Goal: Information Seeking & Learning: Check status

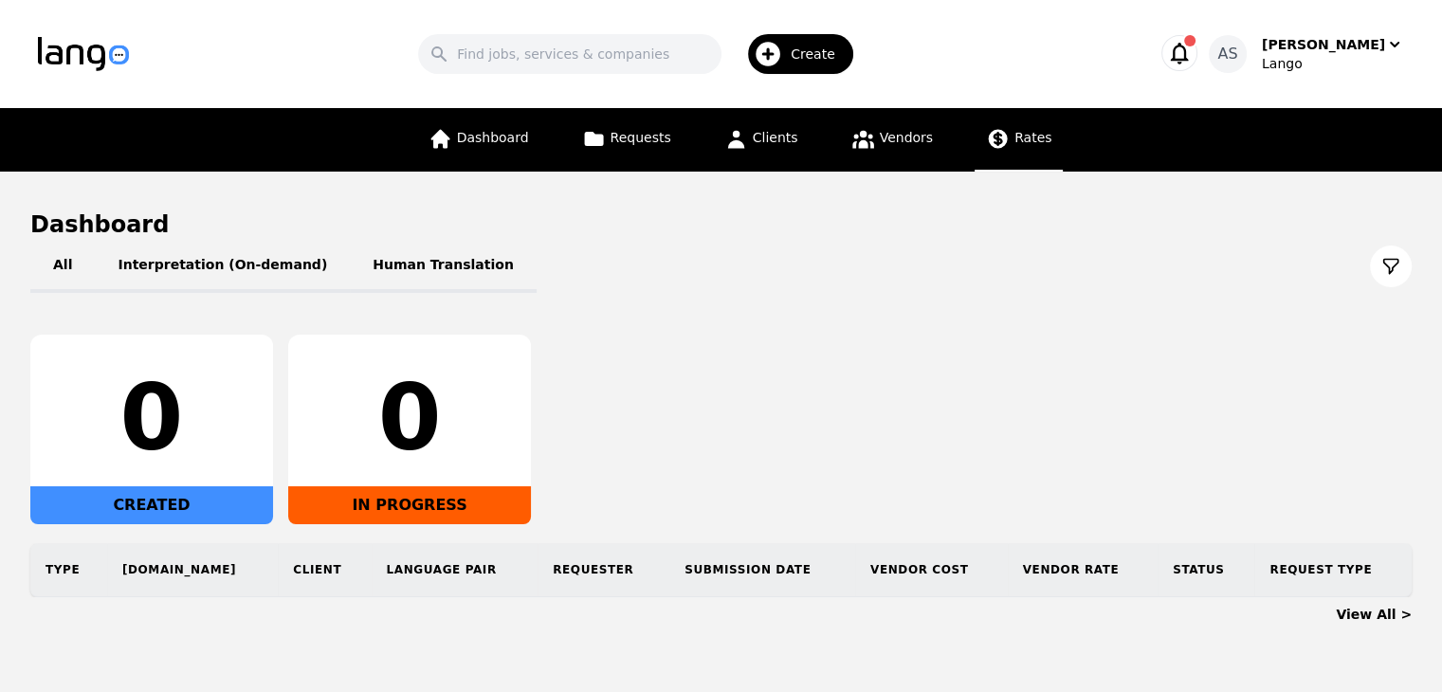
click at [1021, 142] on span "Rates" at bounding box center [1033, 137] width 37 height 15
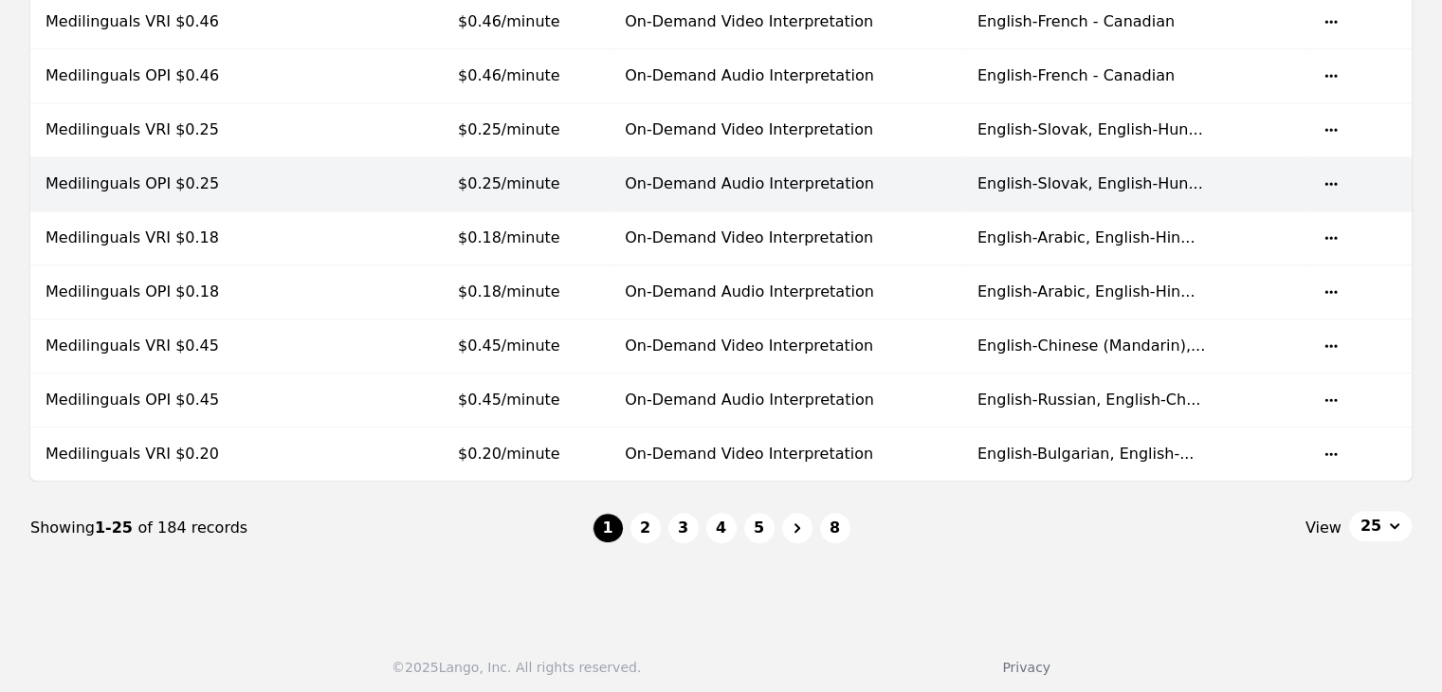
scroll to position [1263, 0]
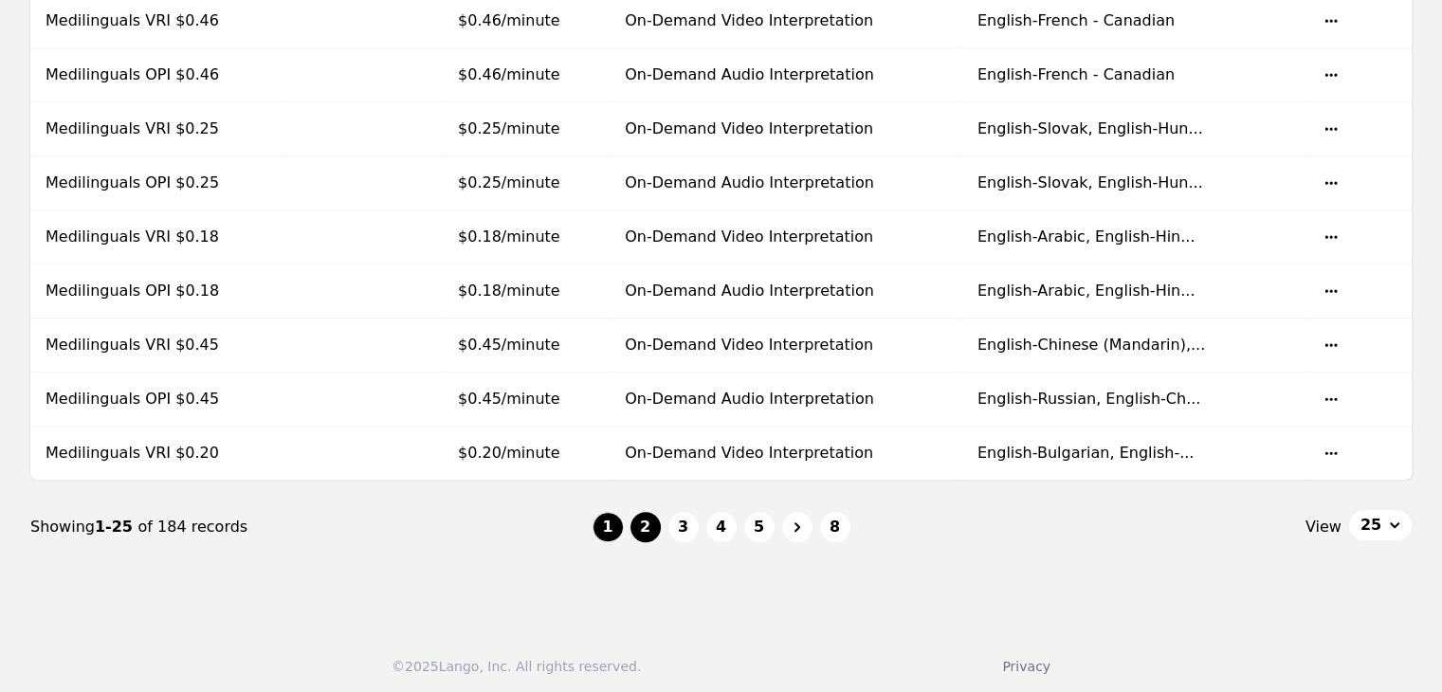
click at [647, 519] on button "2" at bounding box center [646, 527] width 30 height 30
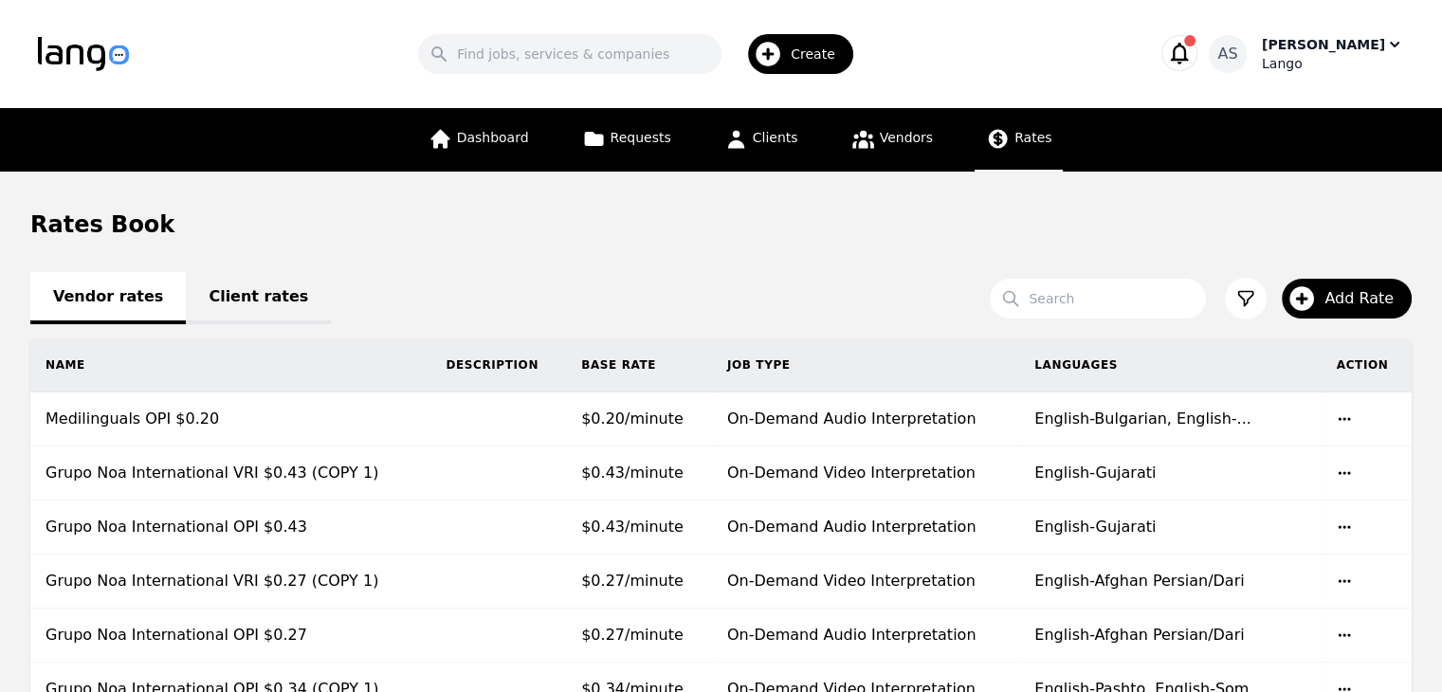
click at [1343, 70] on div "Lango" at bounding box center [1333, 63] width 142 height 19
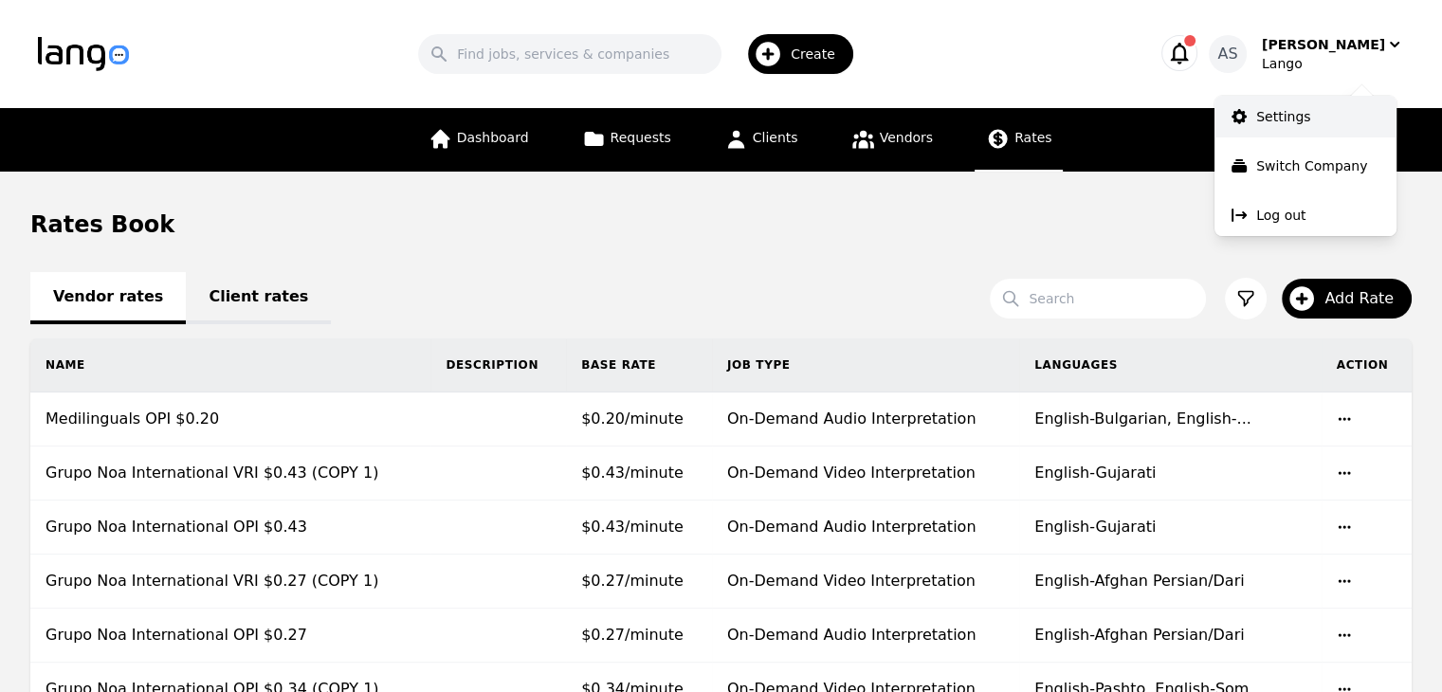
click at [1312, 135] on link "Settings" at bounding box center [1306, 117] width 182 height 42
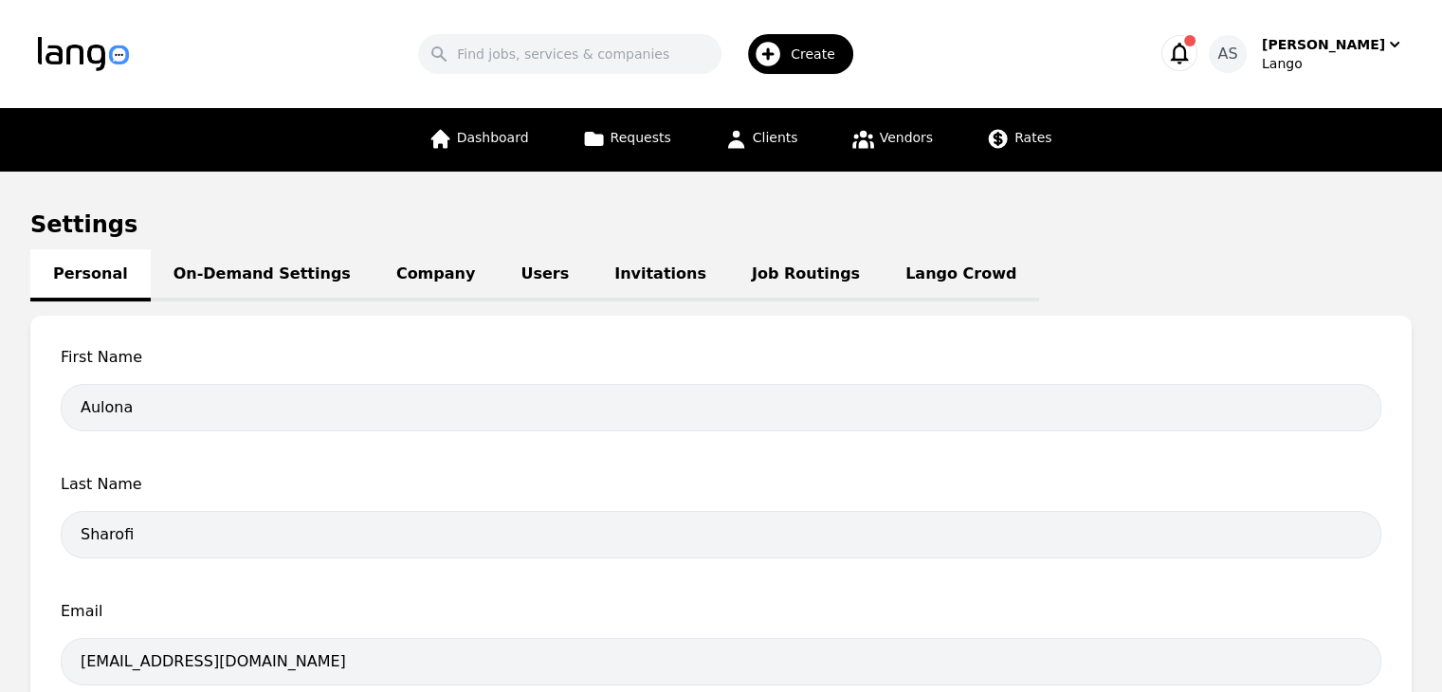
click at [729, 273] on link "Job Routings" at bounding box center [806, 275] width 154 height 52
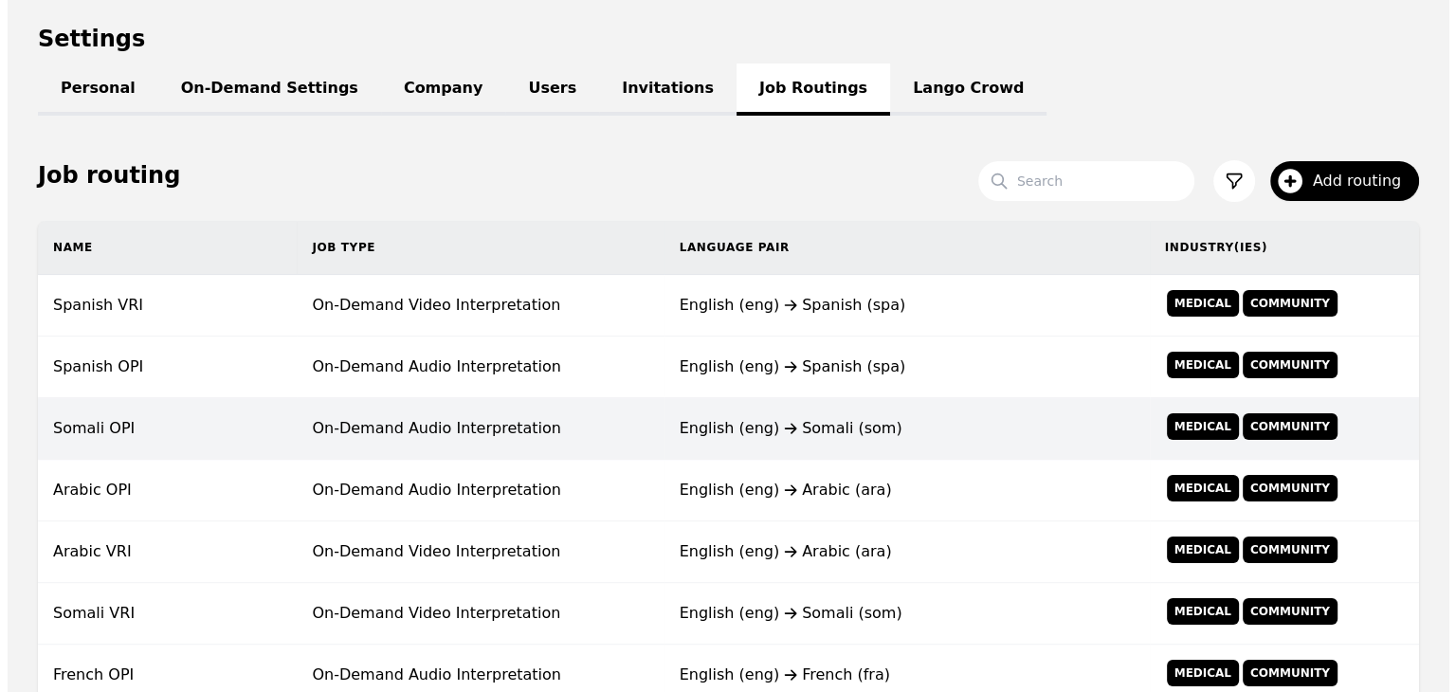
scroll to position [190, 0]
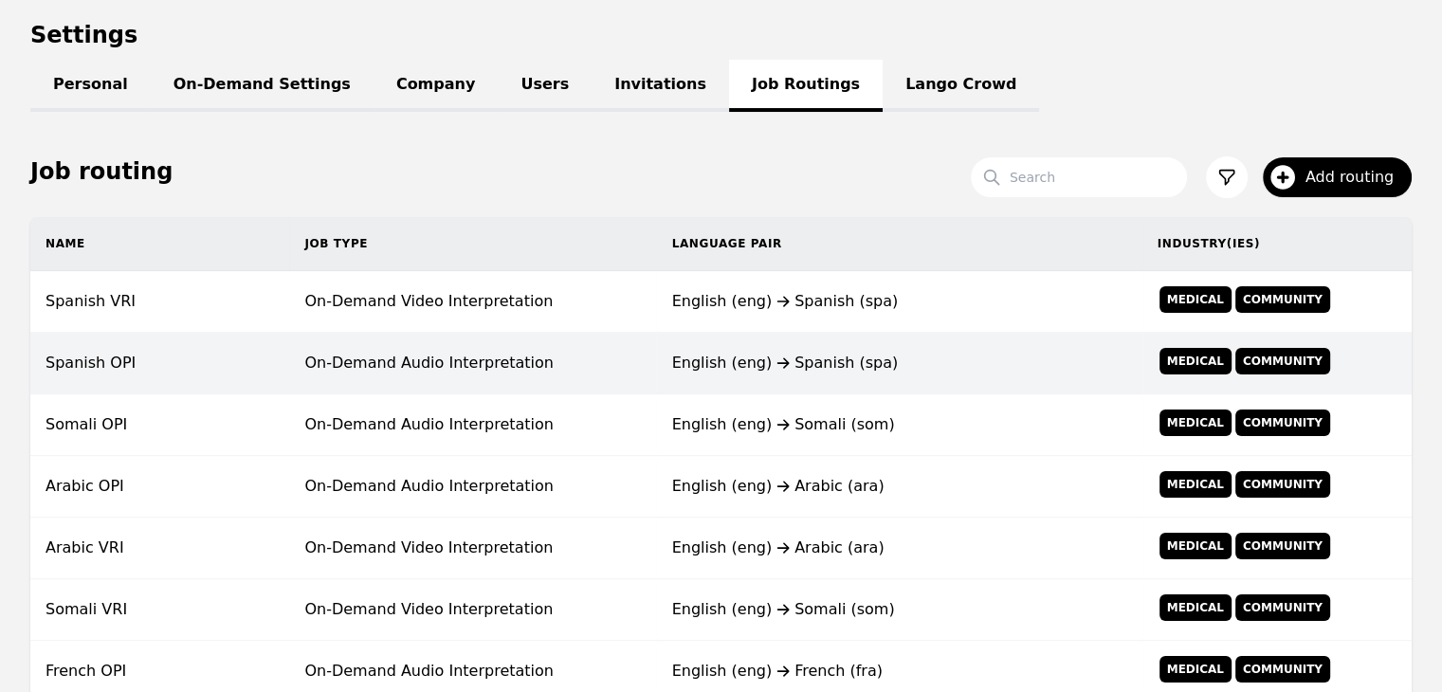
click at [303, 353] on td "On-Demand Audio Interpretation" at bounding box center [472, 364] width 367 height 62
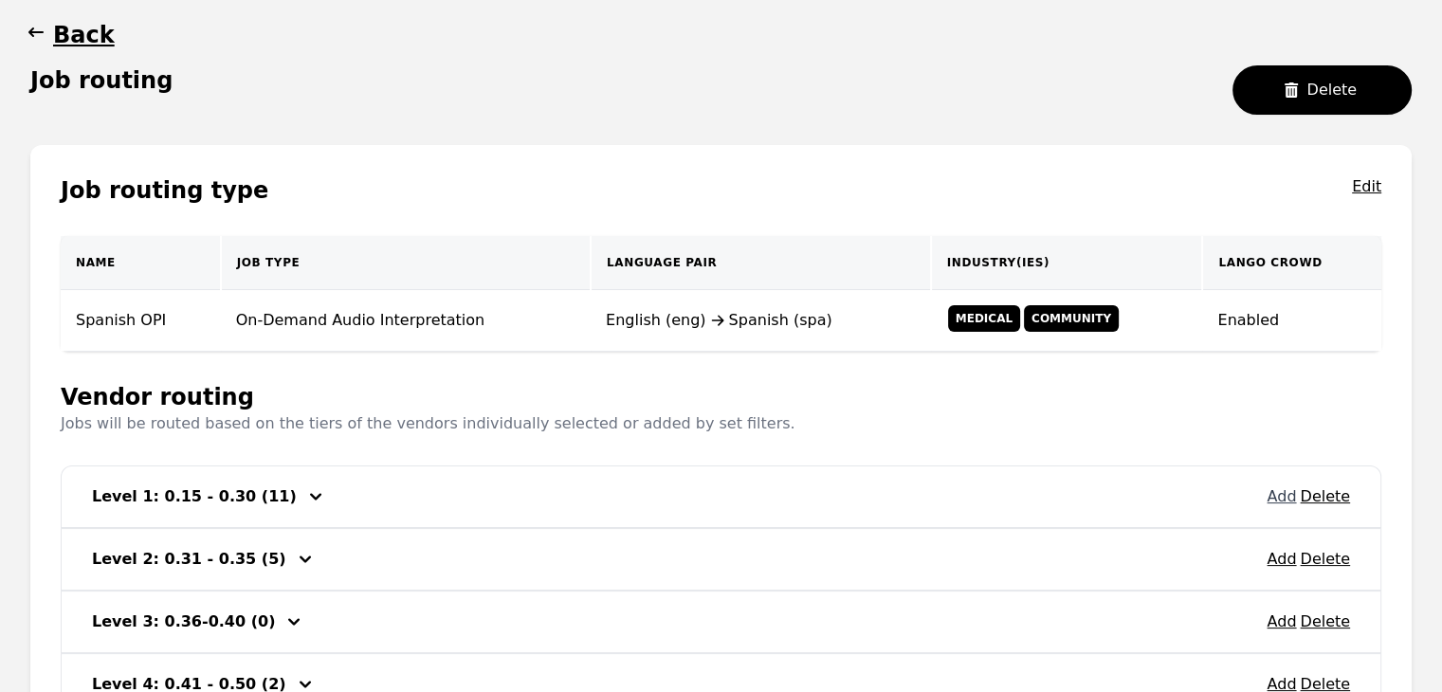
click at [1281, 497] on button "Add" at bounding box center [1281, 496] width 29 height 23
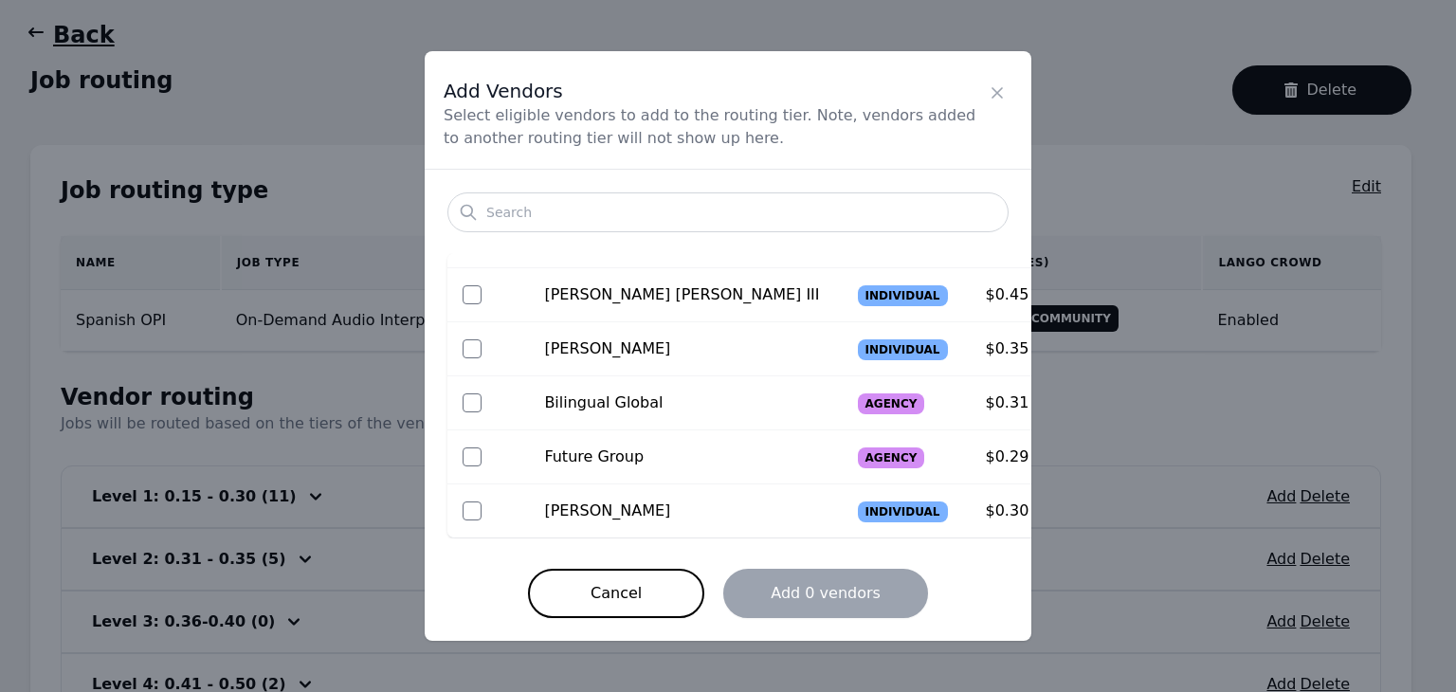
scroll to position [539, 0]
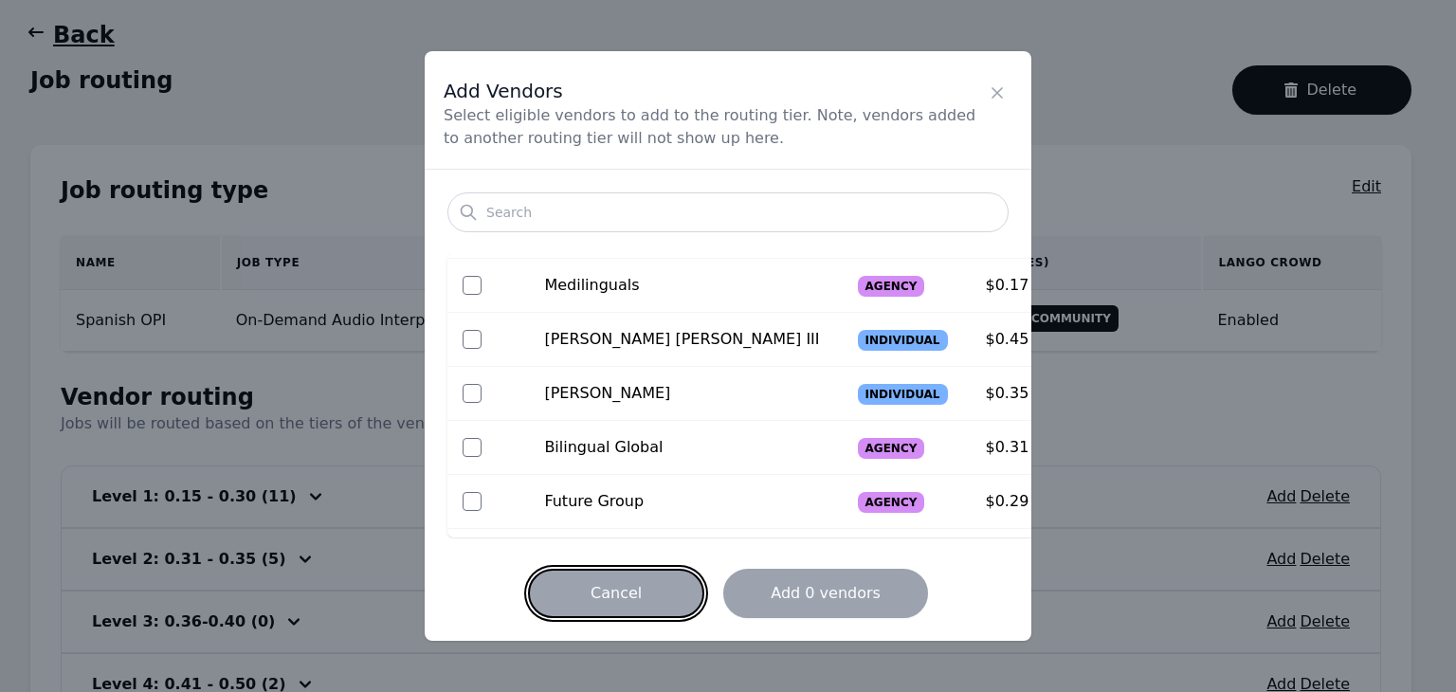
click at [645, 585] on button "Cancel" at bounding box center [616, 593] width 176 height 49
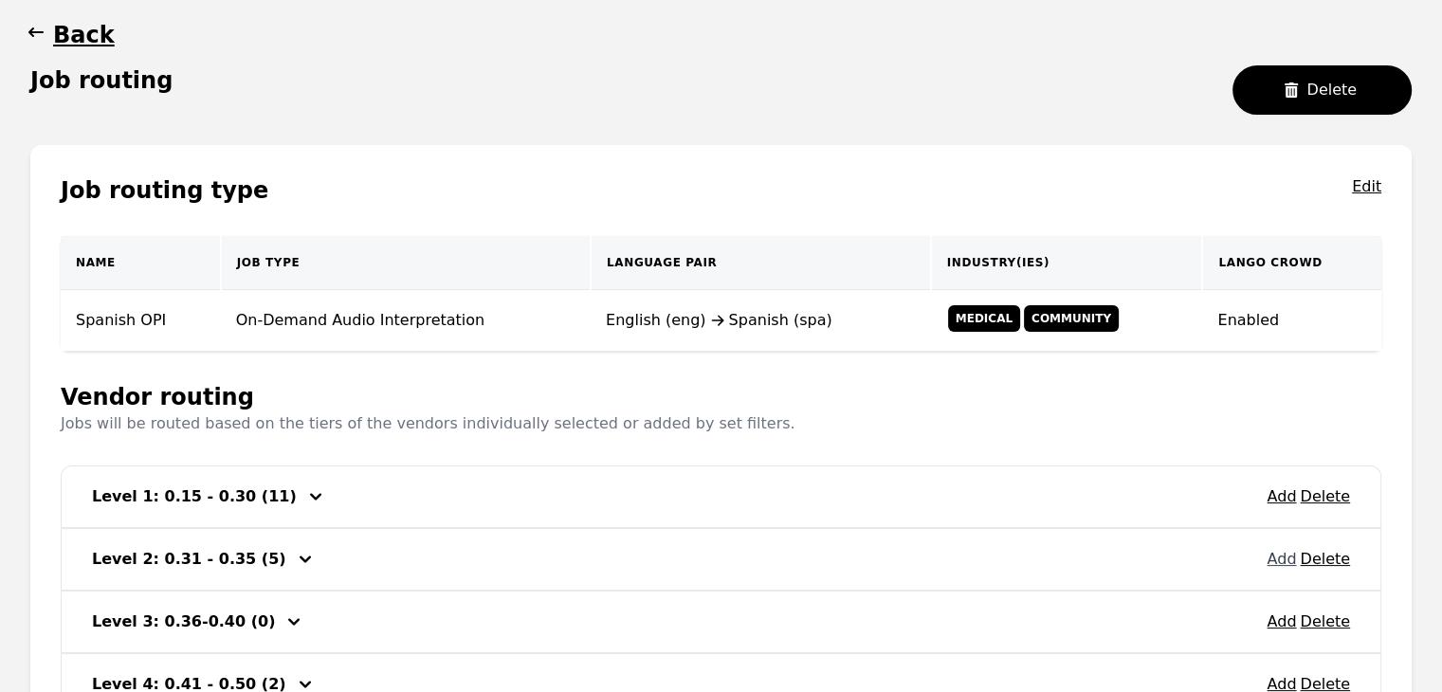
click at [1280, 556] on button "Add" at bounding box center [1281, 559] width 29 height 23
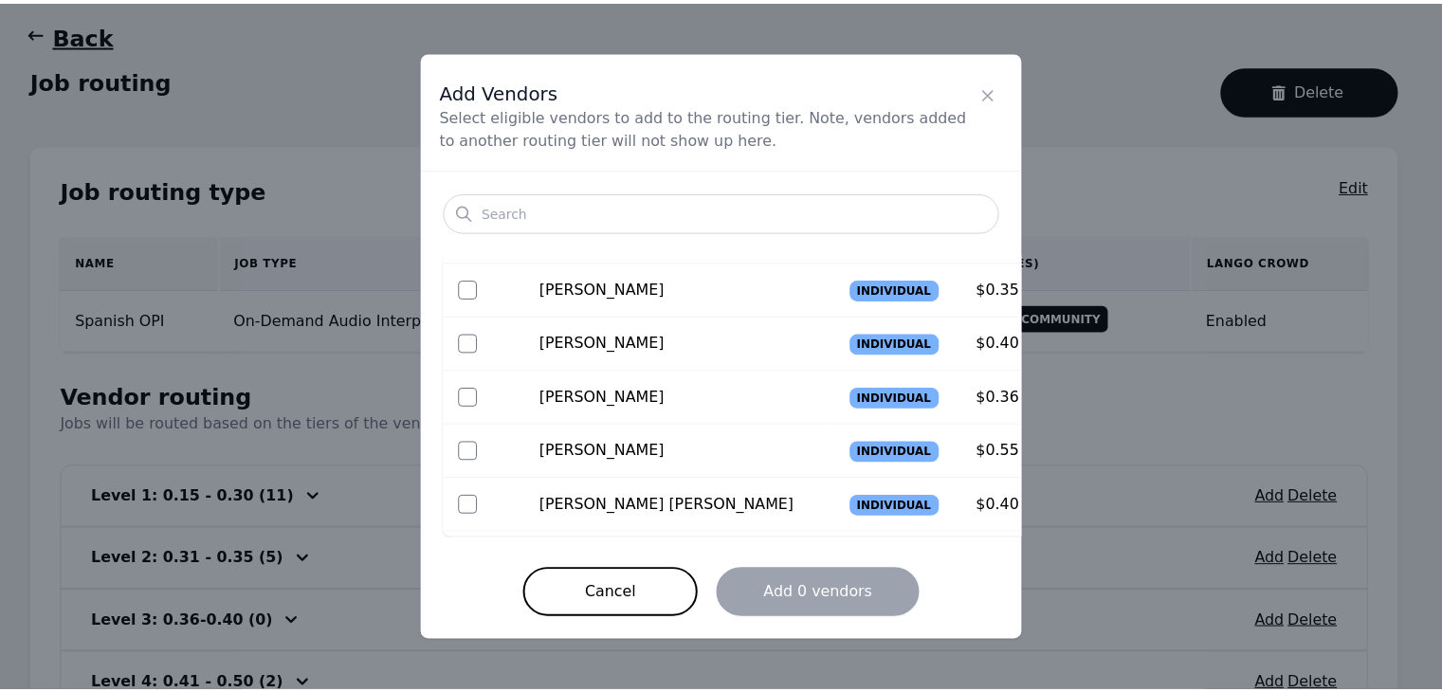
scroll to position [0, 0]
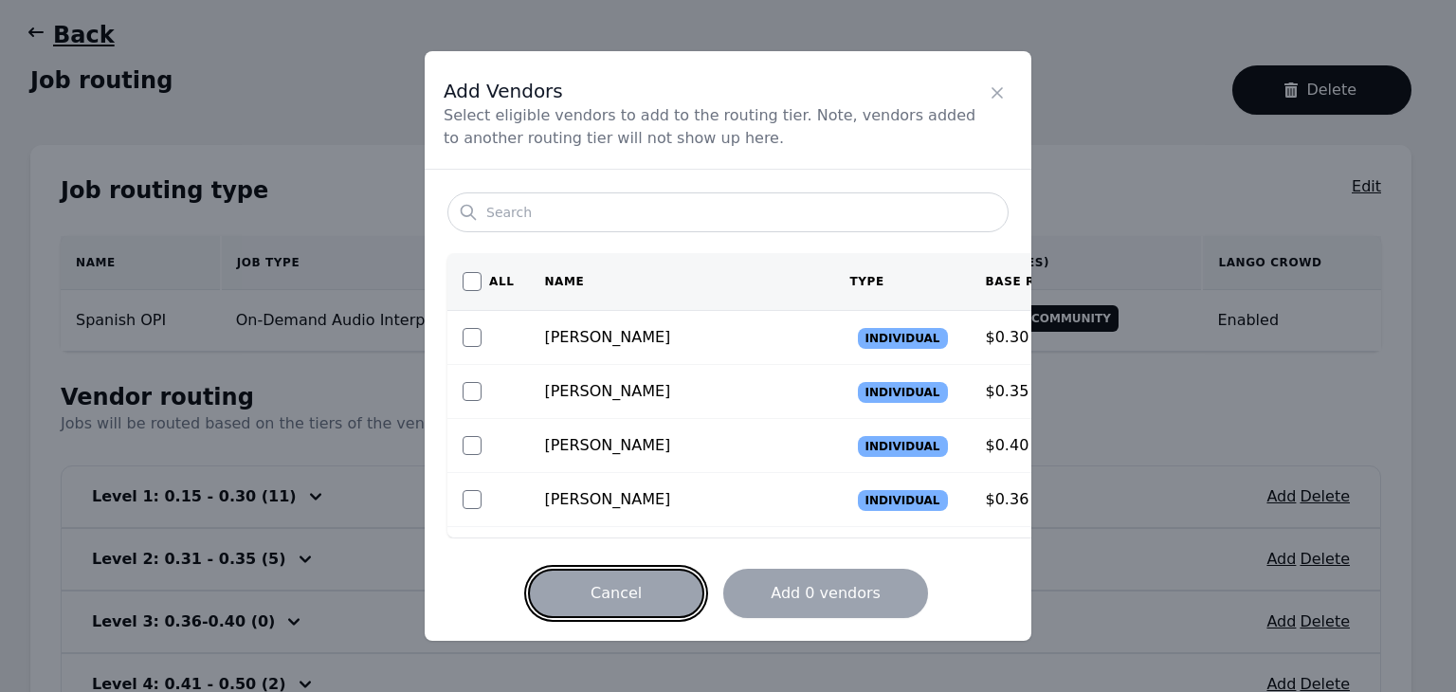
click at [635, 595] on button "Cancel" at bounding box center [616, 593] width 176 height 49
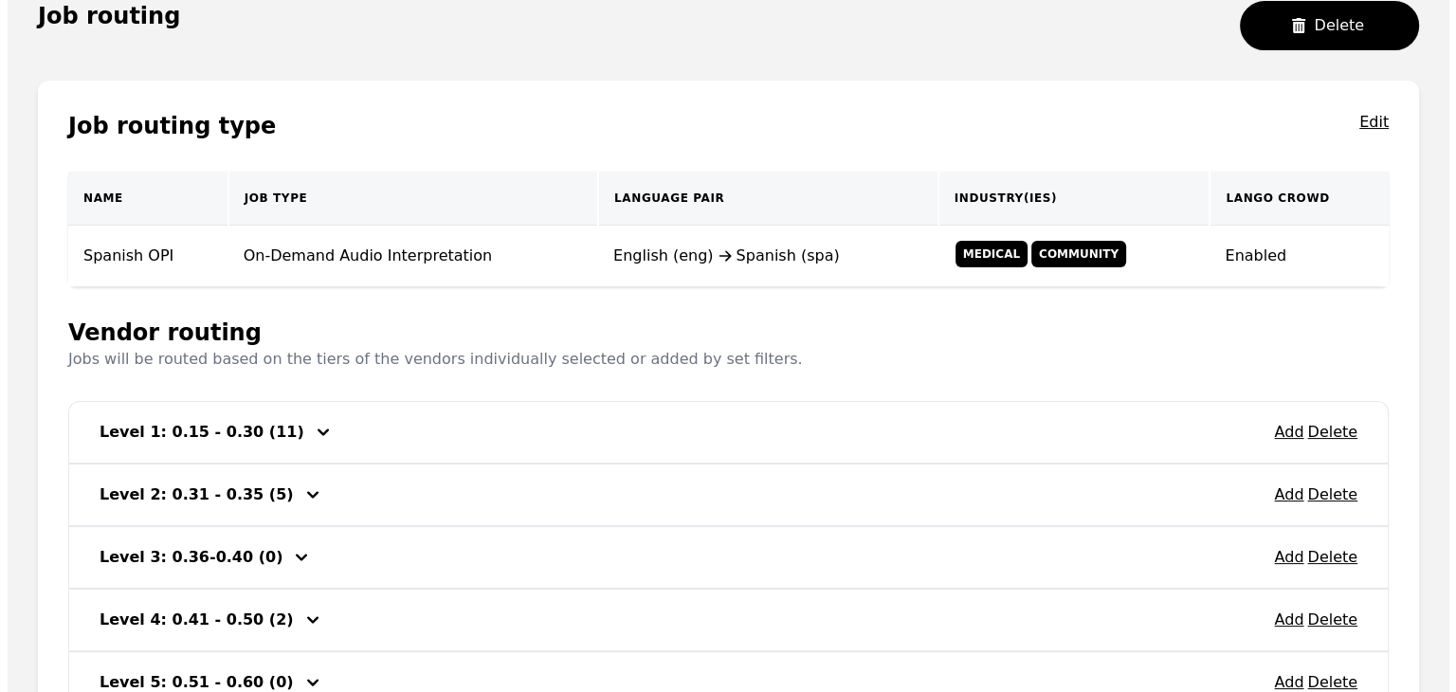
scroll to position [284, 0]
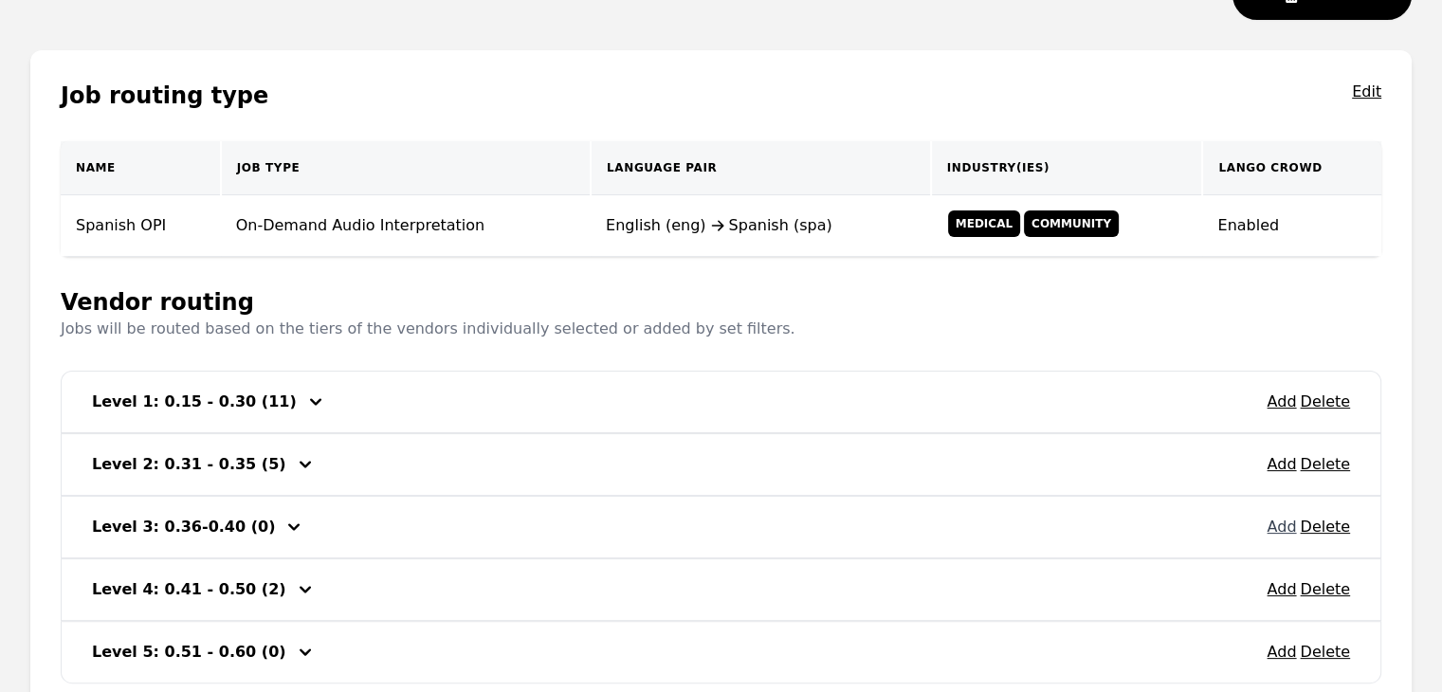
click at [1281, 534] on button "Add" at bounding box center [1281, 527] width 29 height 23
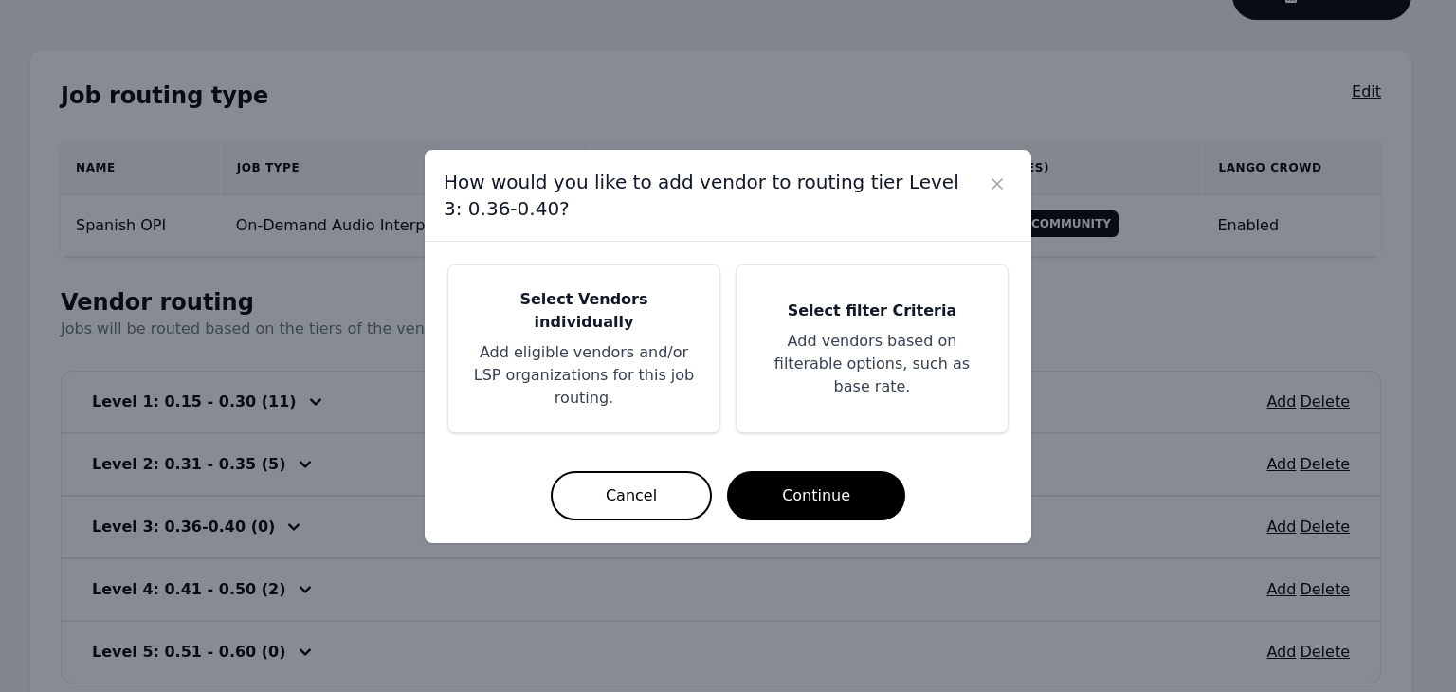
click at [629, 338] on div "Select Vendors individually Add eligible vendors and/or LSP organizations for t…" at bounding box center [583, 348] width 271 height 167
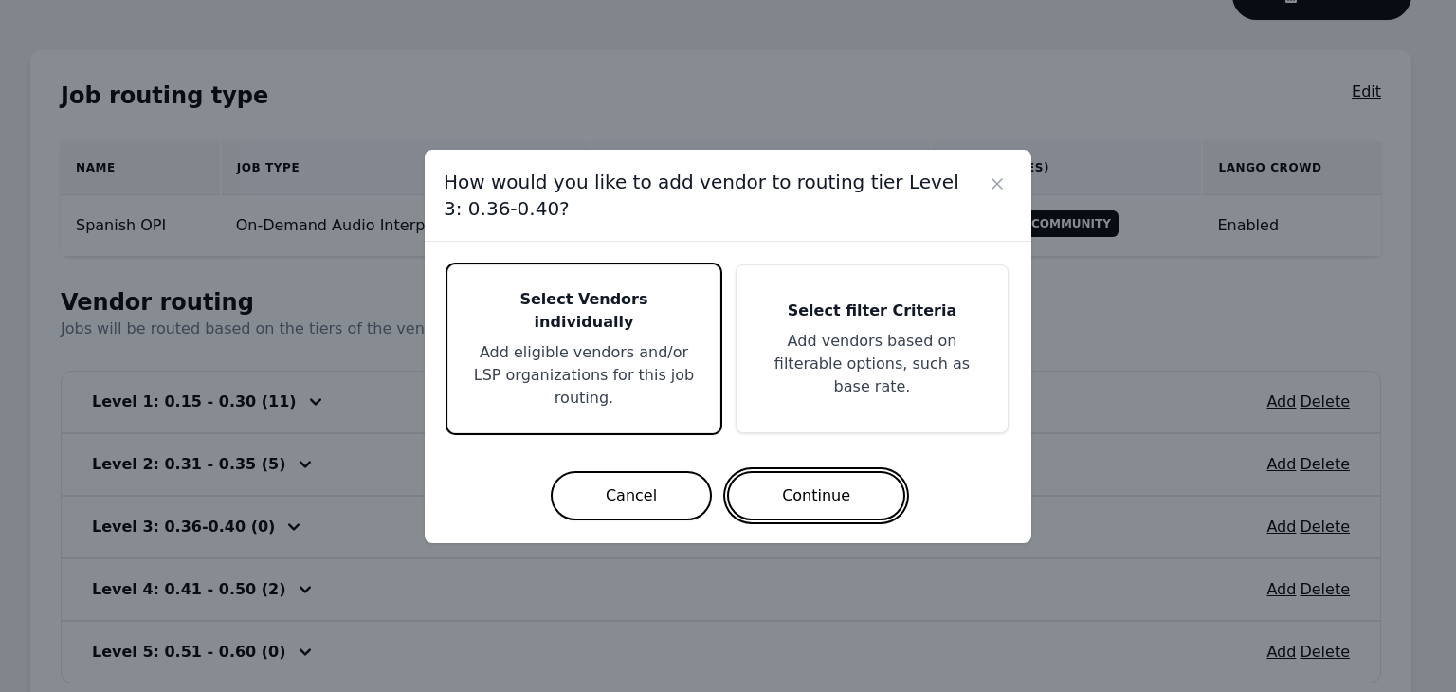
click at [808, 471] on button "Continue" at bounding box center [816, 495] width 178 height 49
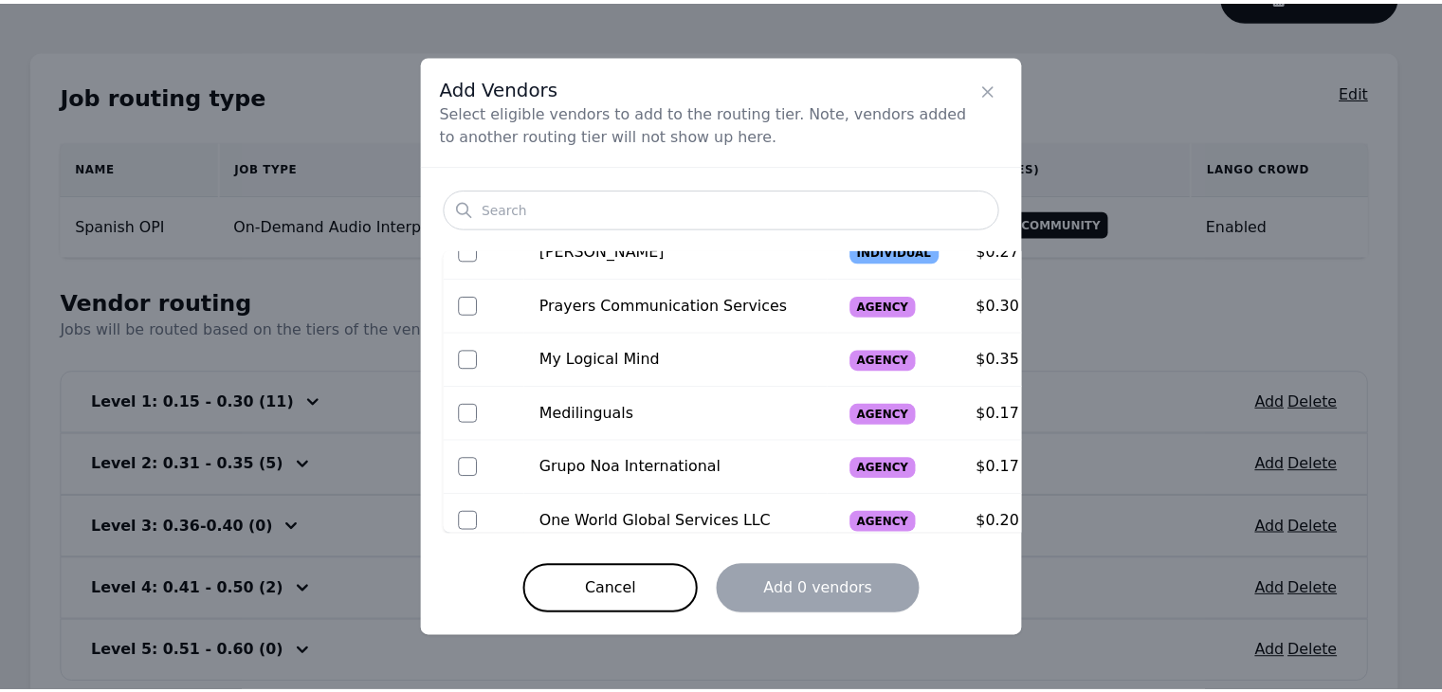
scroll to position [664, 0]
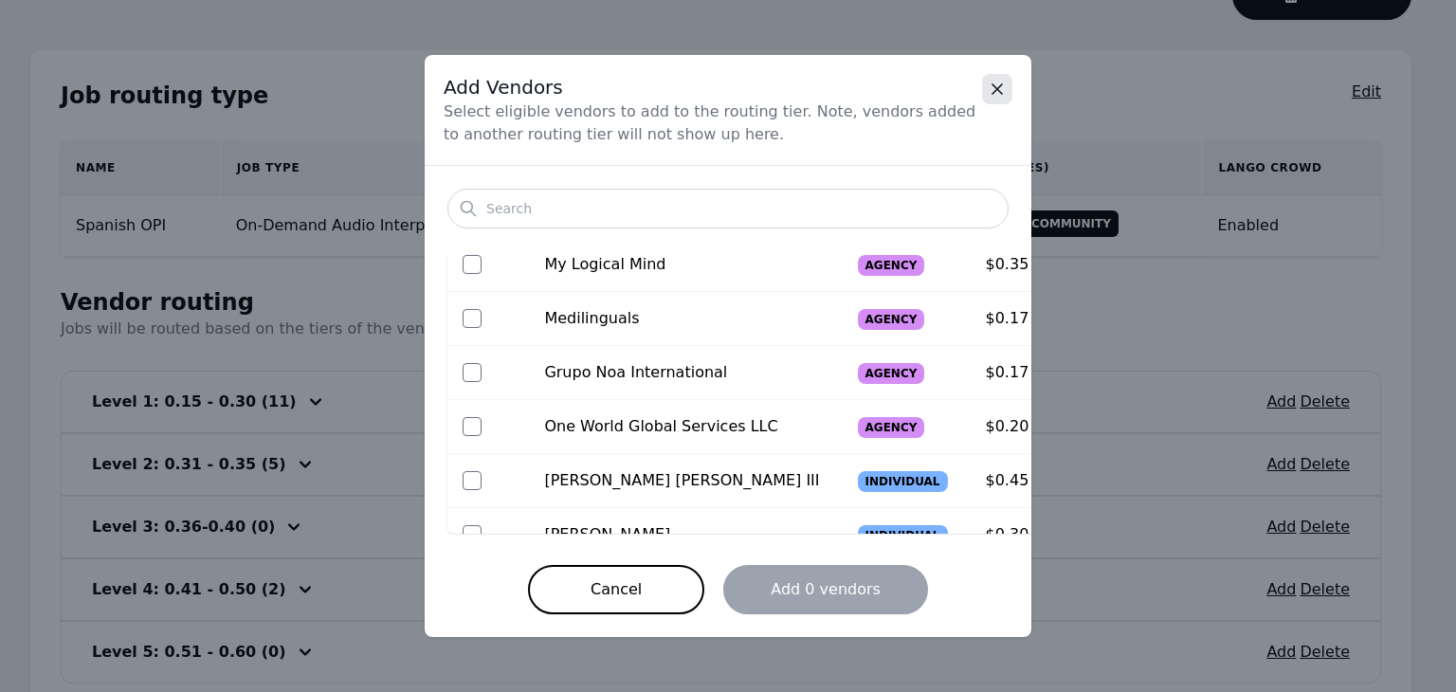
click at [996, 88] on icon "Close" at bounding box center [997, 88] width 9 height 9
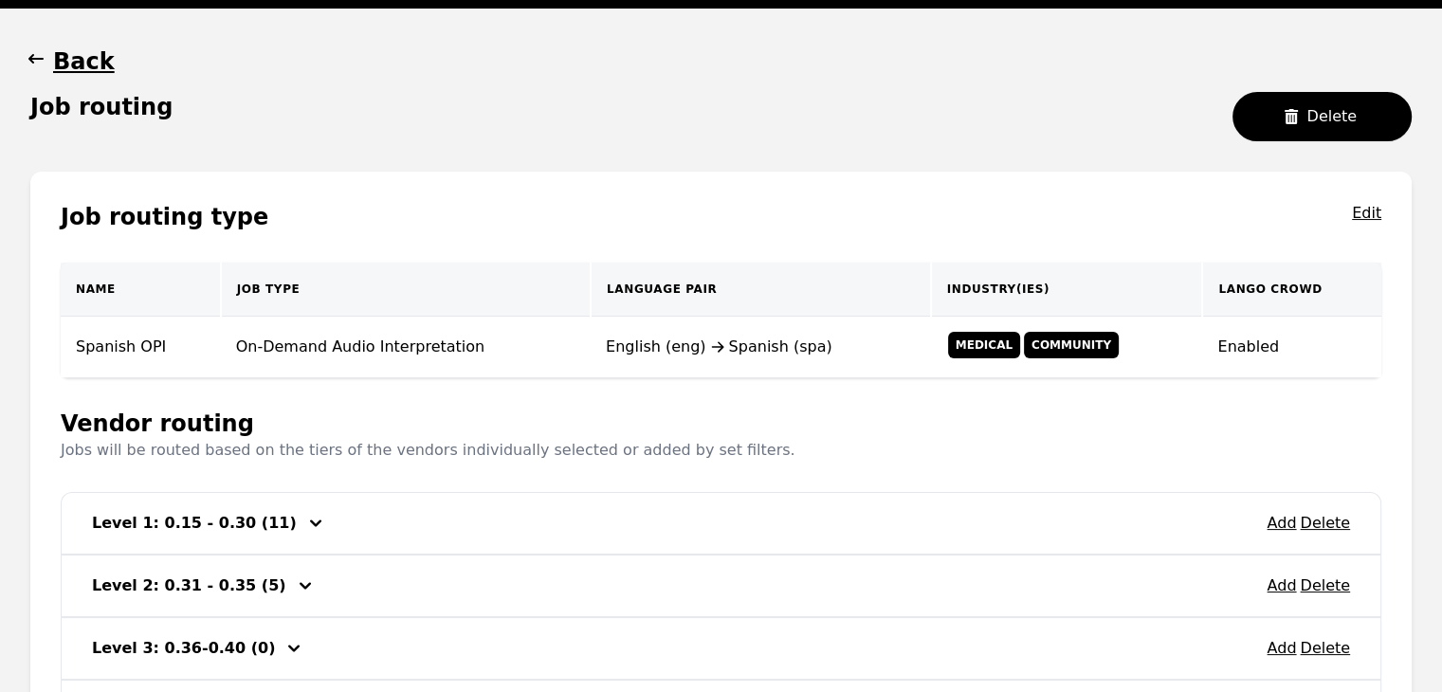
scroll to position [0, 0]
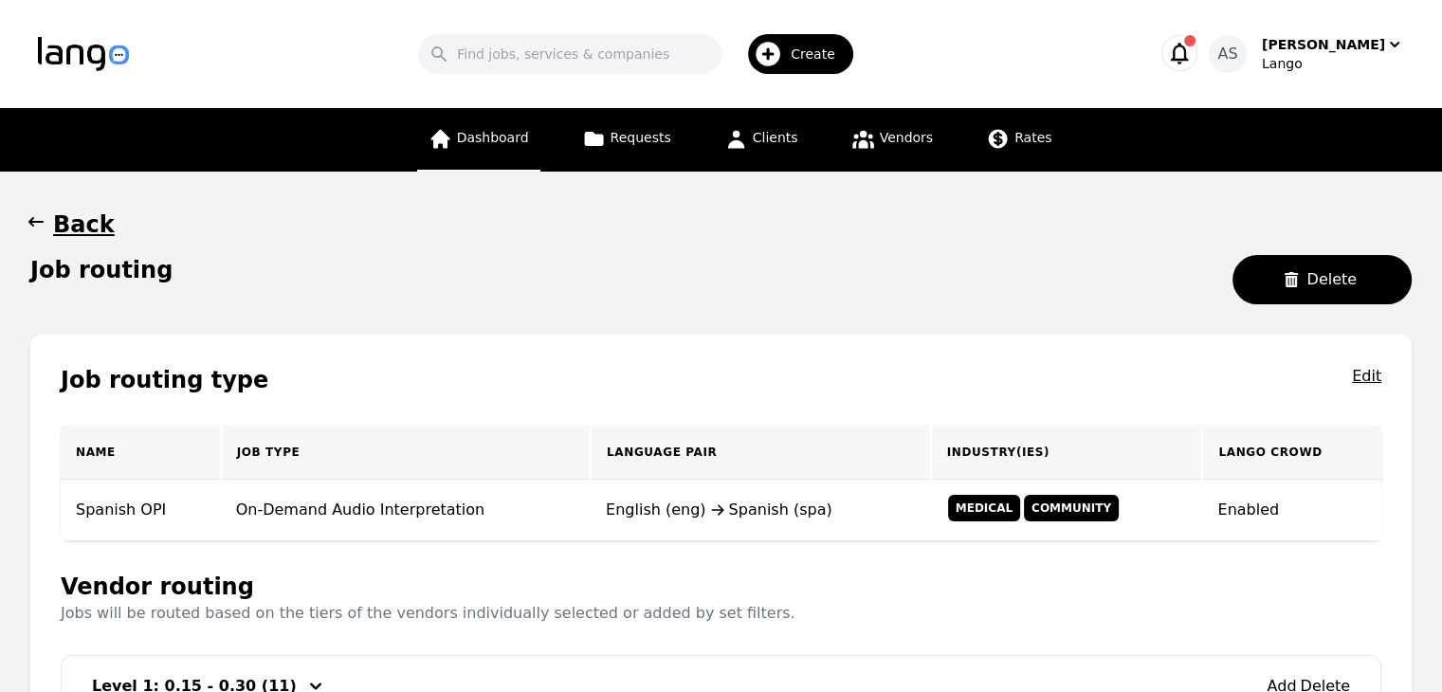
drag, startPoint x: 450, startPoint y: 153, endPoint x: 461, endPoint y: 156, distance: 11.1
click at [450, 153] on link "Dashboard" at bounding box center [478, 140] width 123 height 64
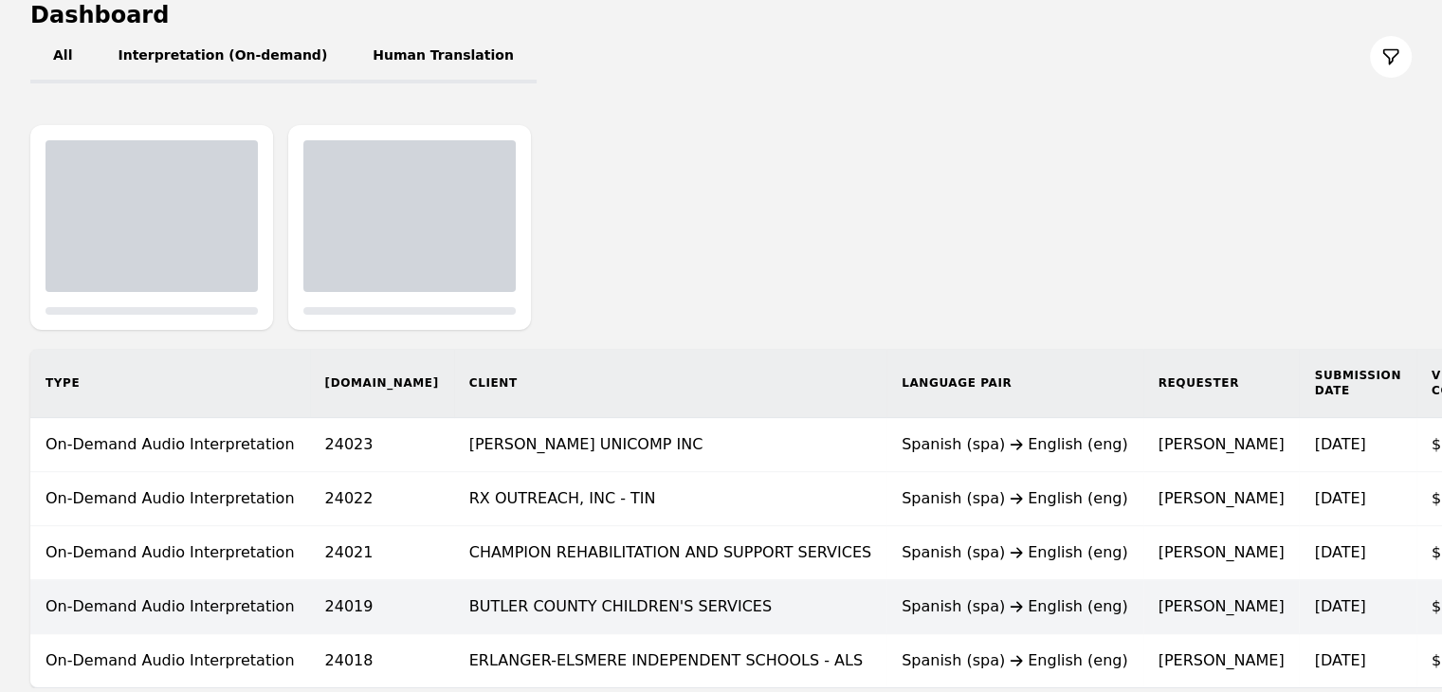
scroll to position [355, 0]
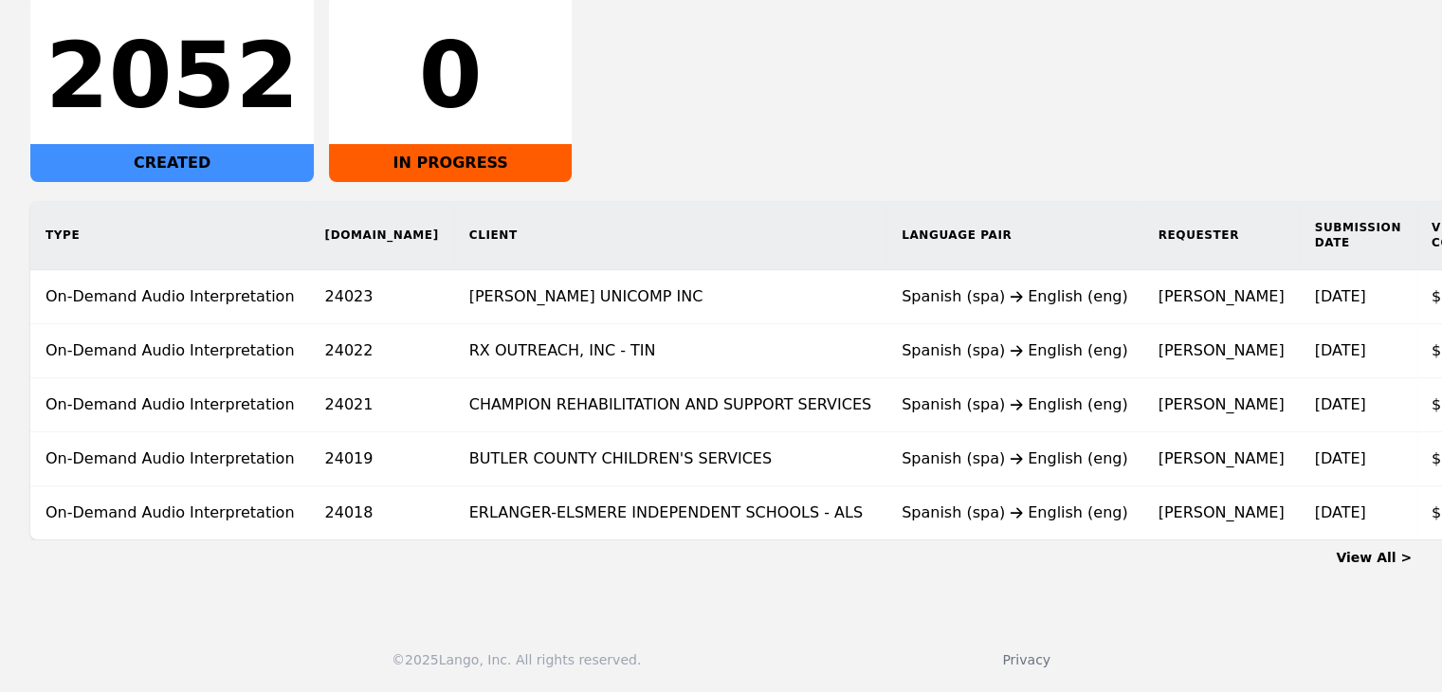
click at [1380, 563] on link "View All >" at bounding box center [1374, 557] width 76 height 15
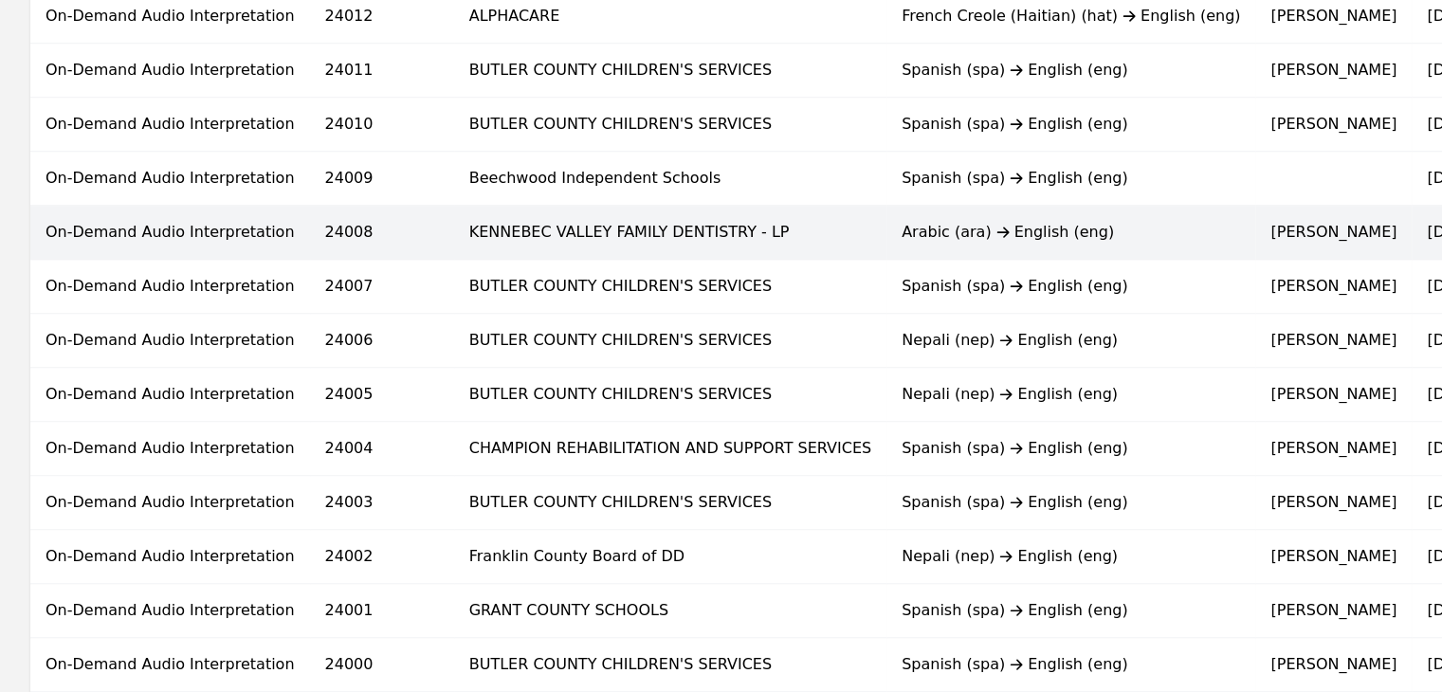
scroll to position [1270, 0]
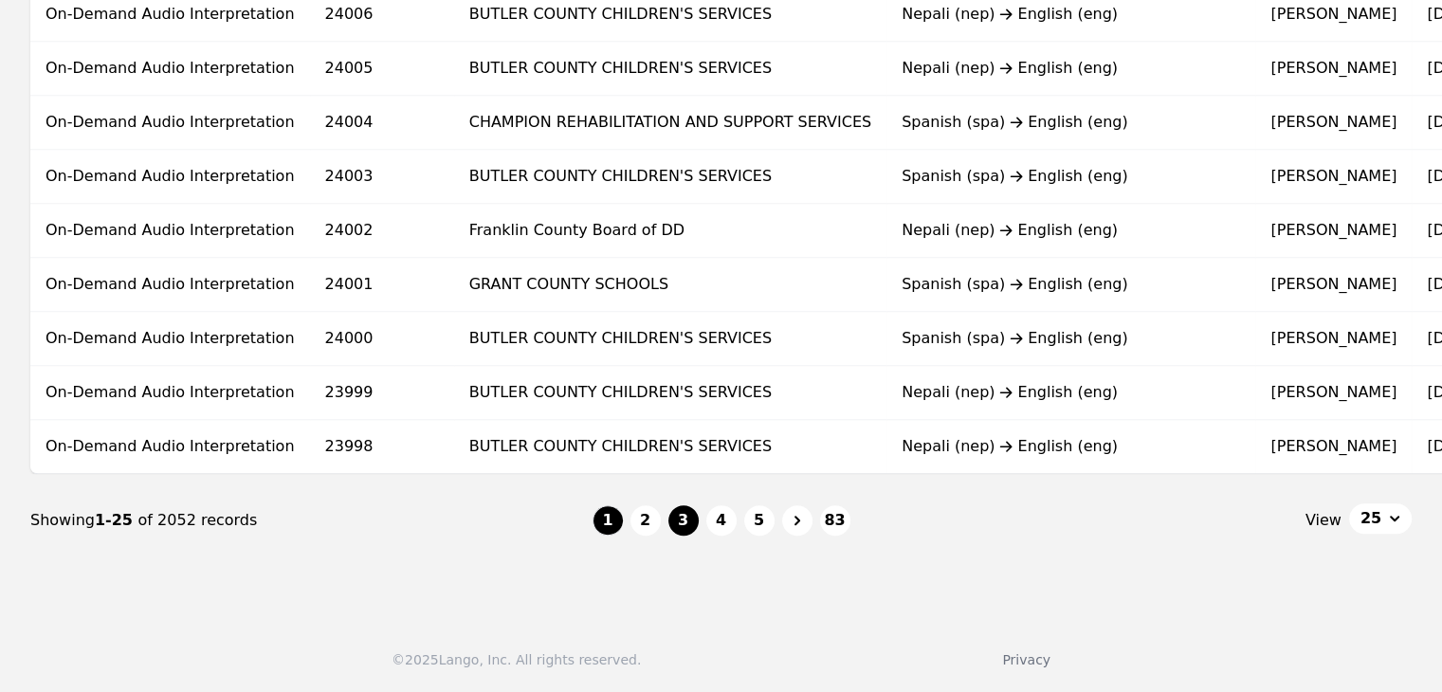
click at [680, 519] on button "3" at bounding box center [683, 520] width 30 height 30
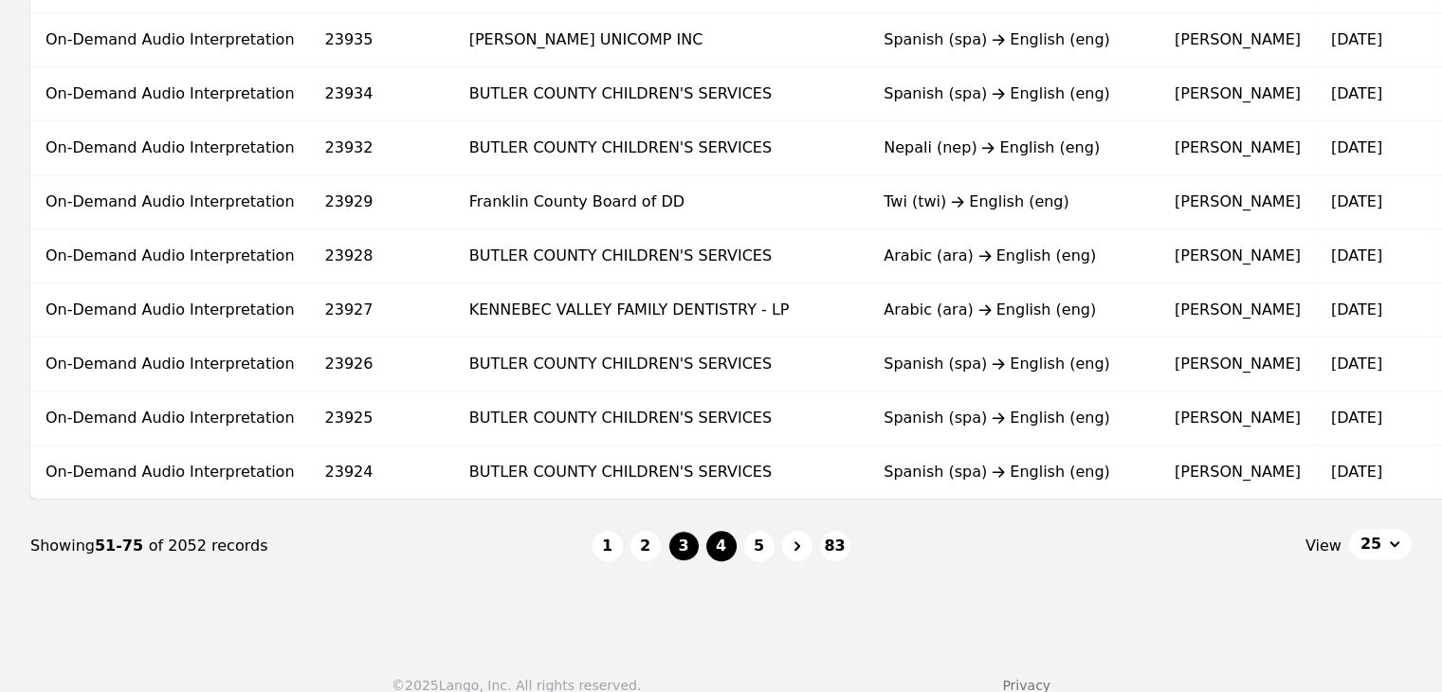
scroll to position [1270, 0]
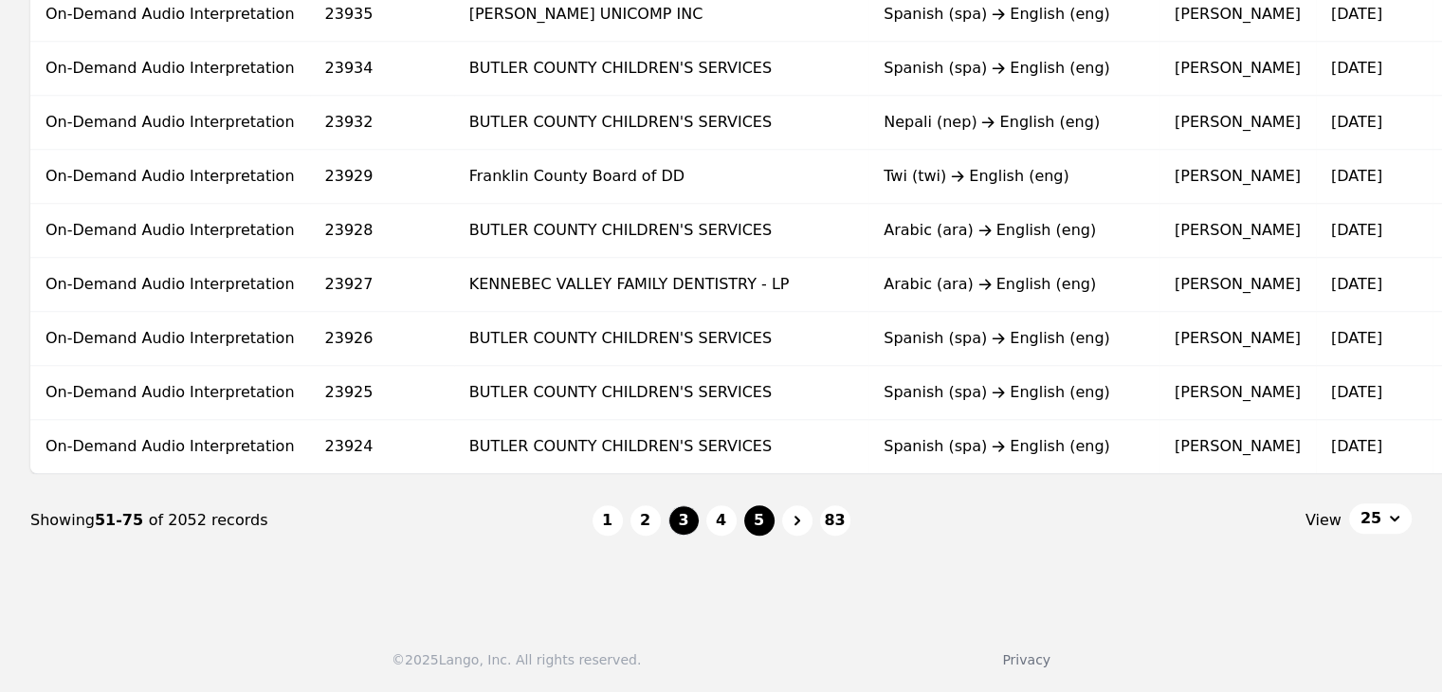
click at [755, 524] on button "5" at bounding box center [759, 520] width 30 height 30
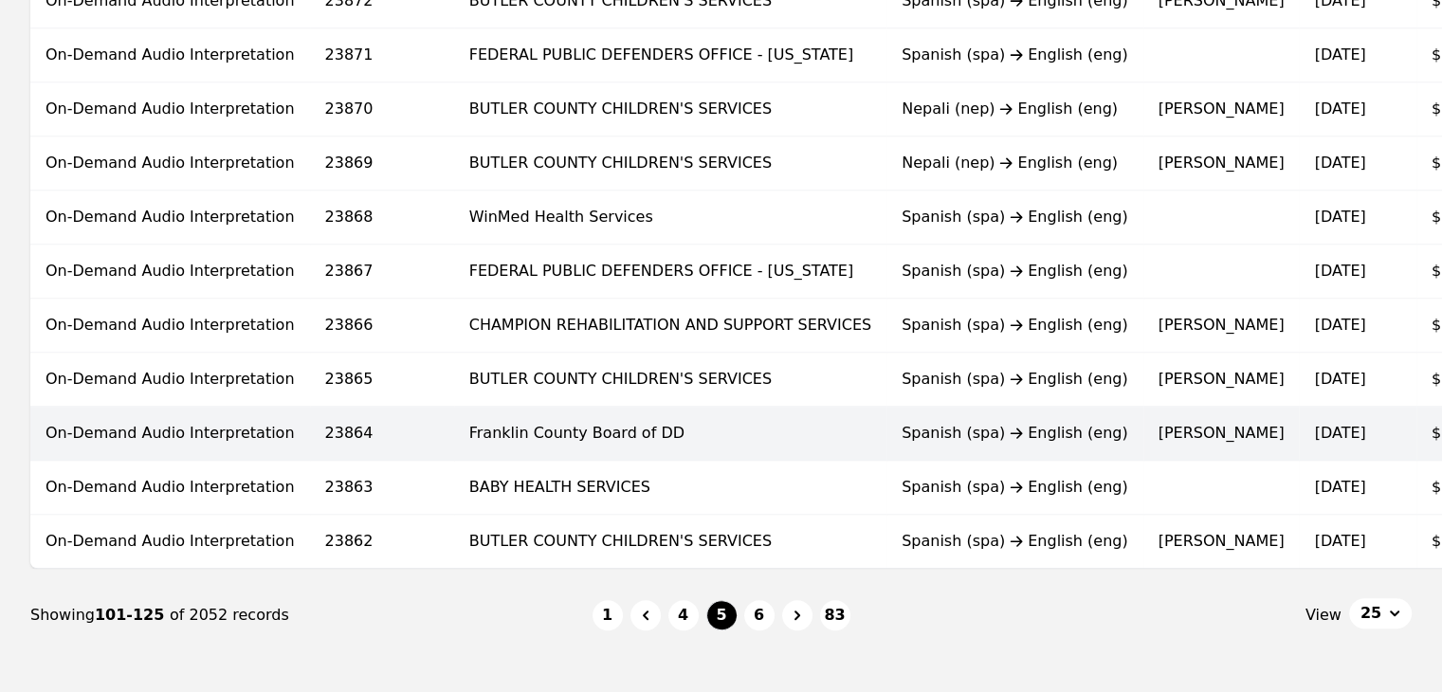
scroll to position [1270, 0]
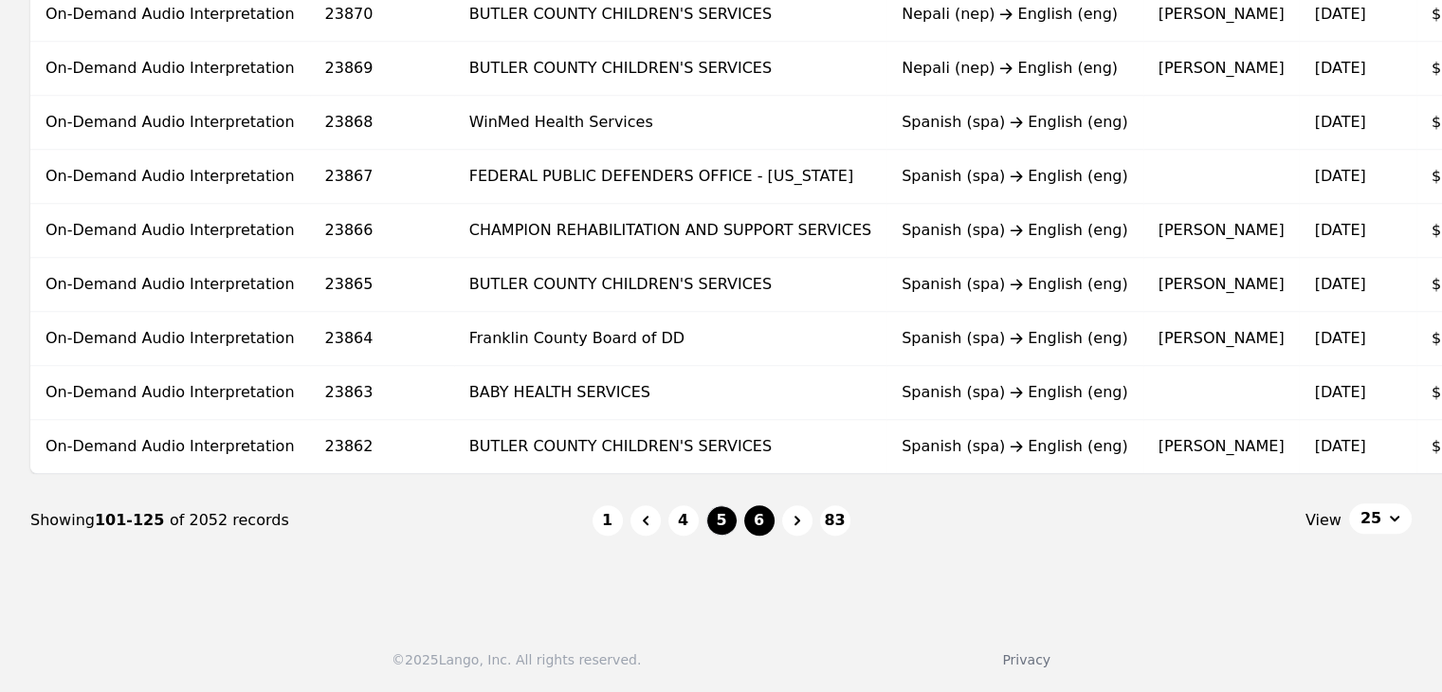
click at [770, 524] on button "6" at bounding box center [759, 520] width 30 height 30
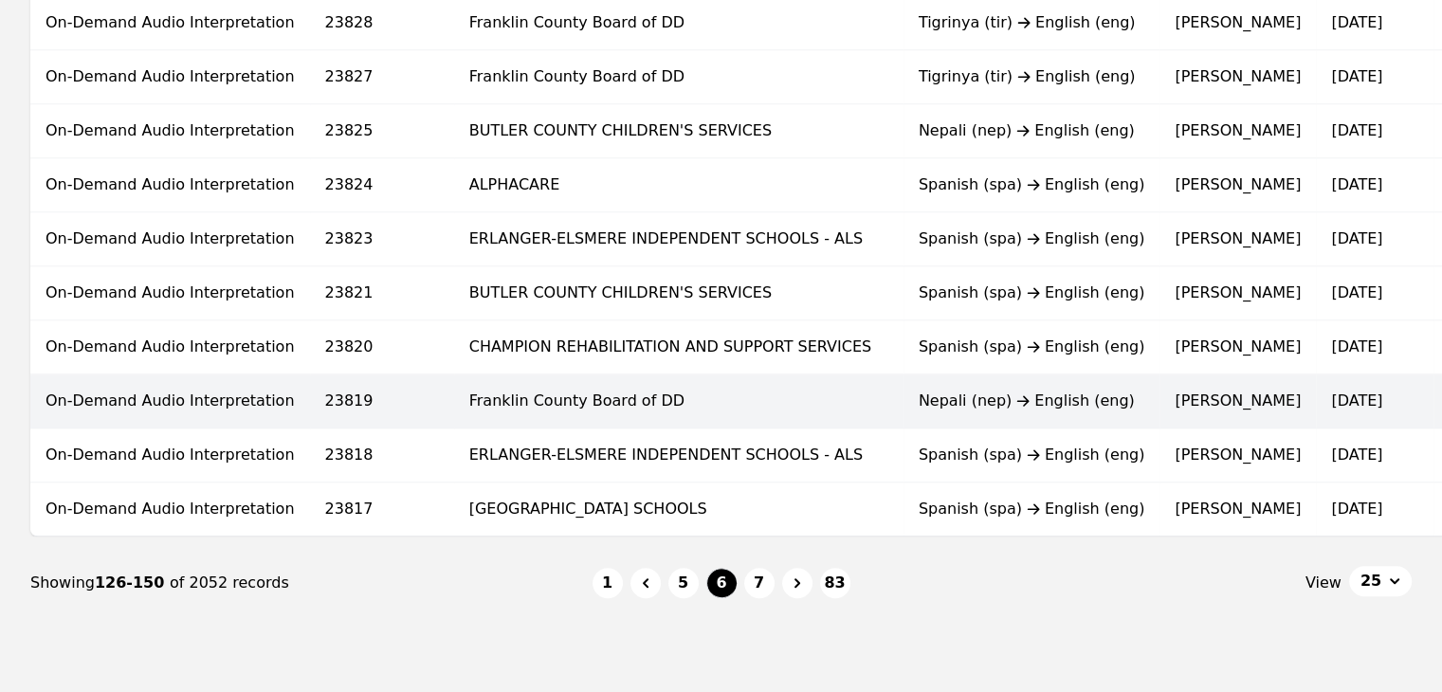
scroll to position [1270, 0]
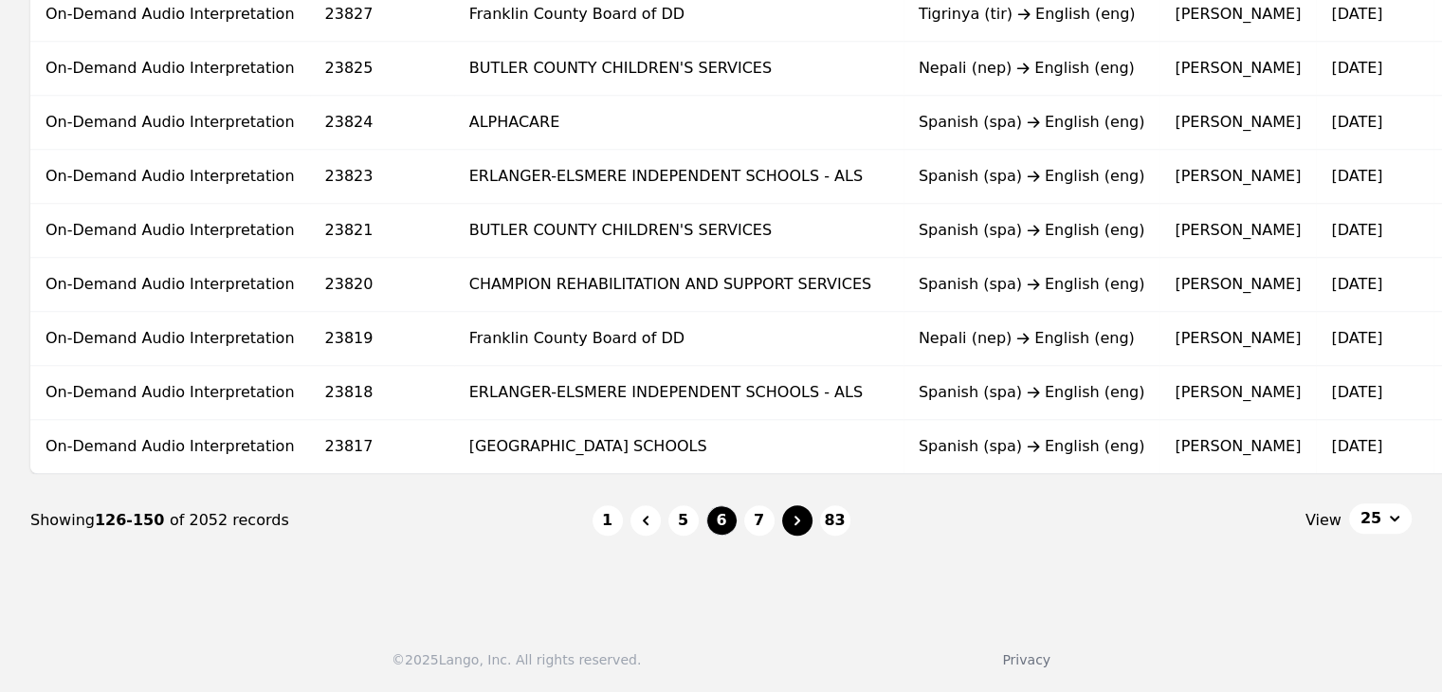
click at [786, 522] on button "Page navigation" at bounding box center [797, 520] width 30 height 30
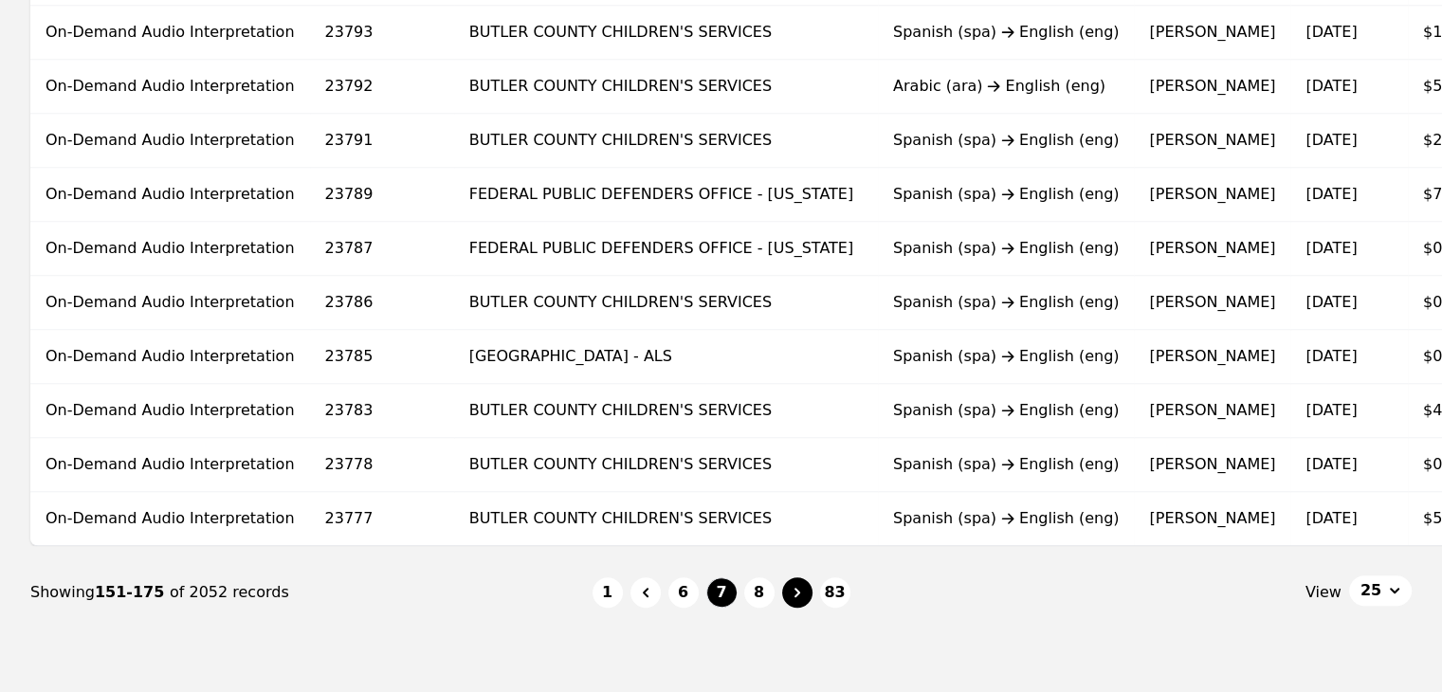
scroll to position [1270, 0]
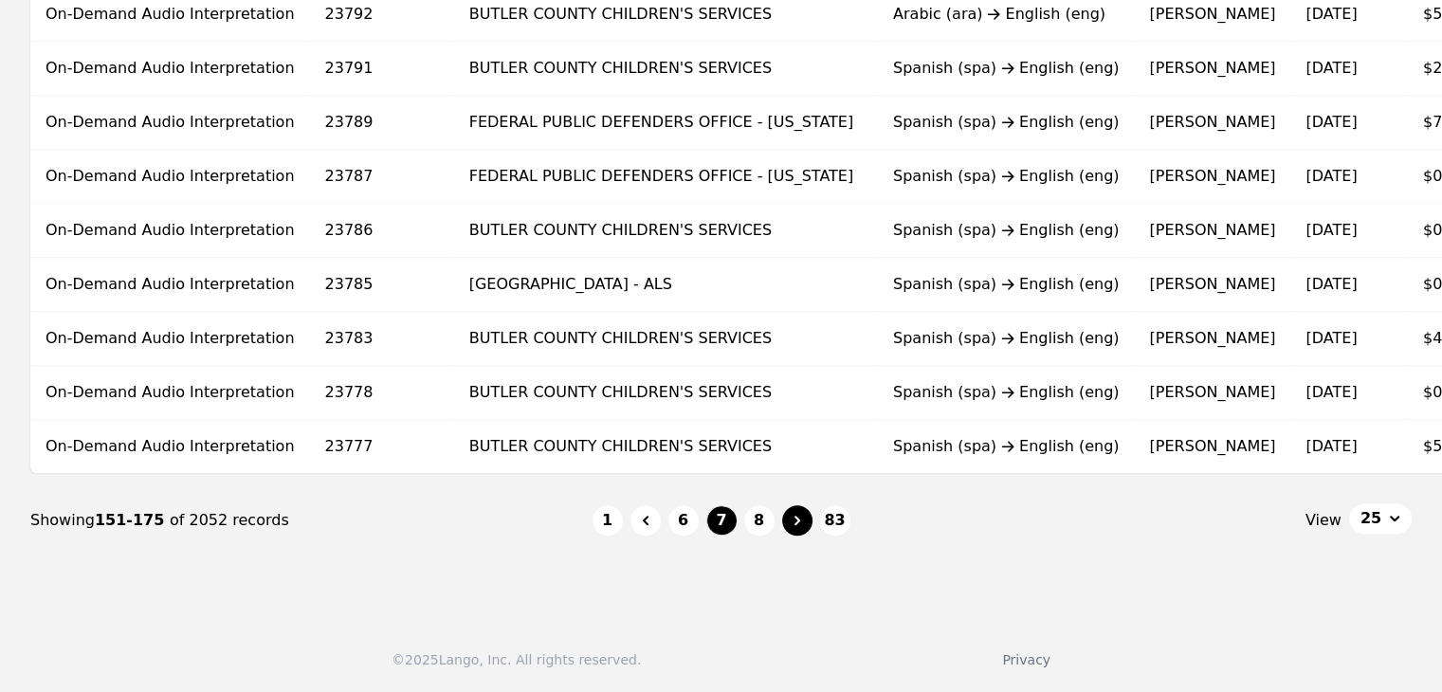
click at [793, 518] on icon "Page navigation" at bounding box center [797, 520] width 19 height 19
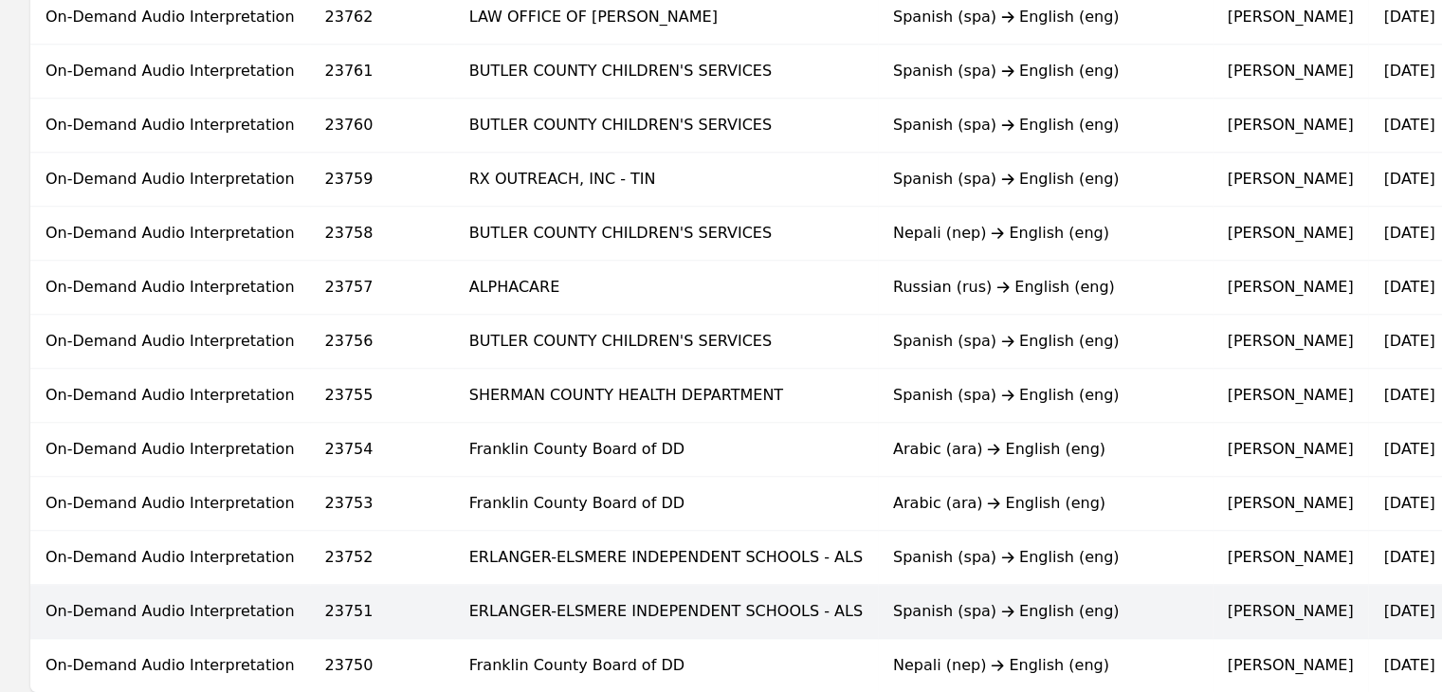
scroll to position [1270, 0]
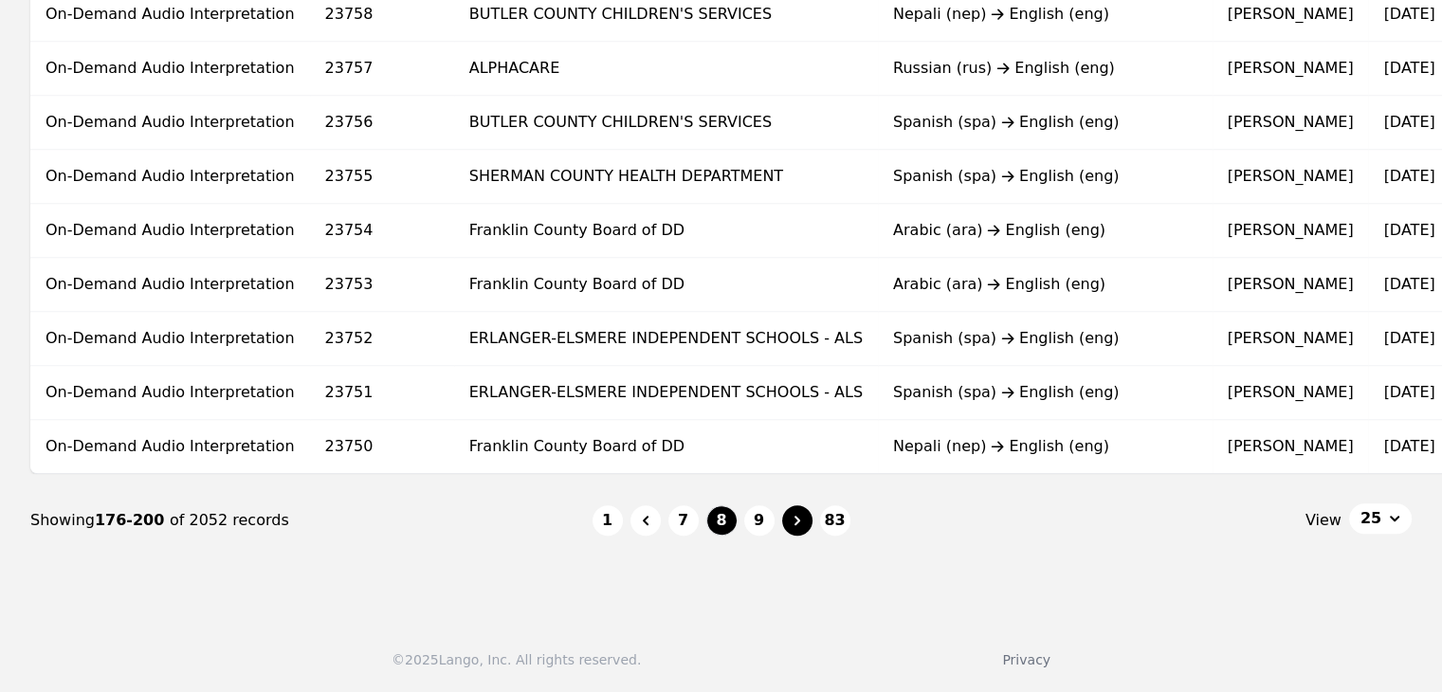
click at [793, 524] on icon "Page navigation" at bounding box center [797, 520] width 19 height 19
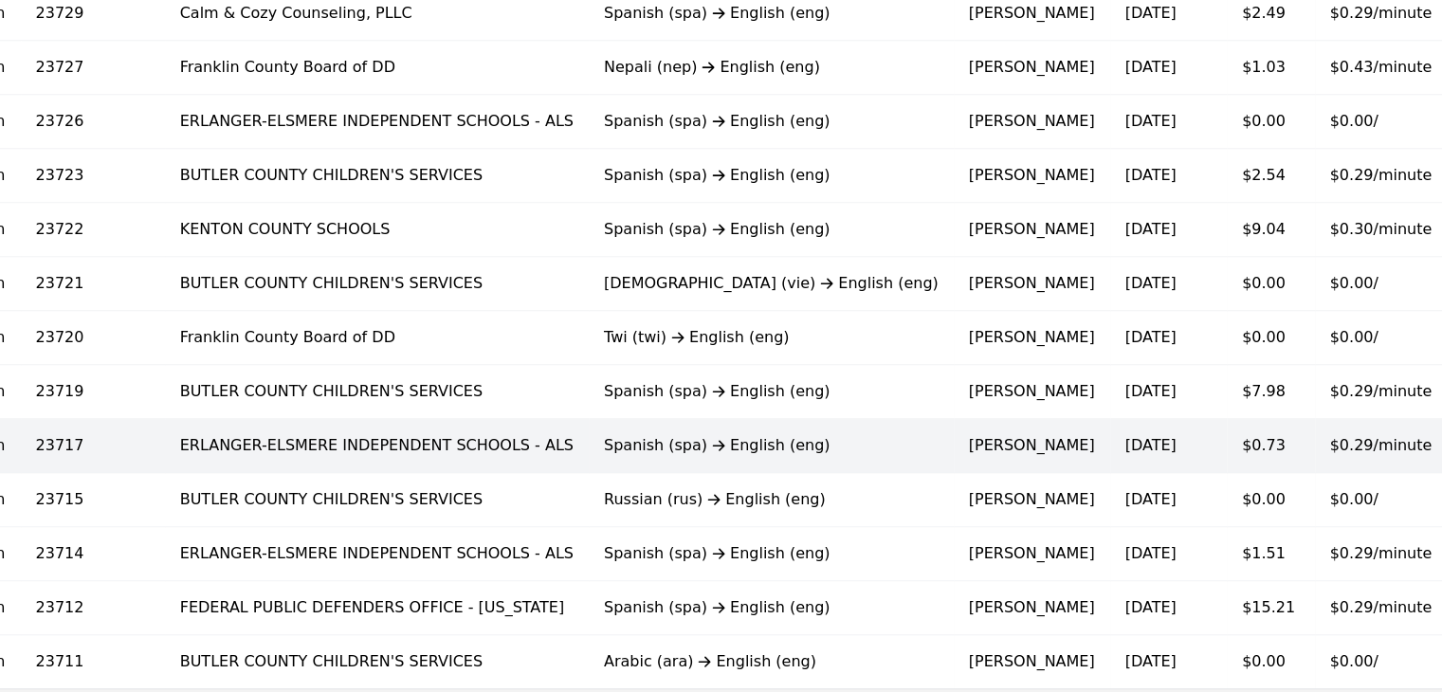
scroll to position [1080, 0]
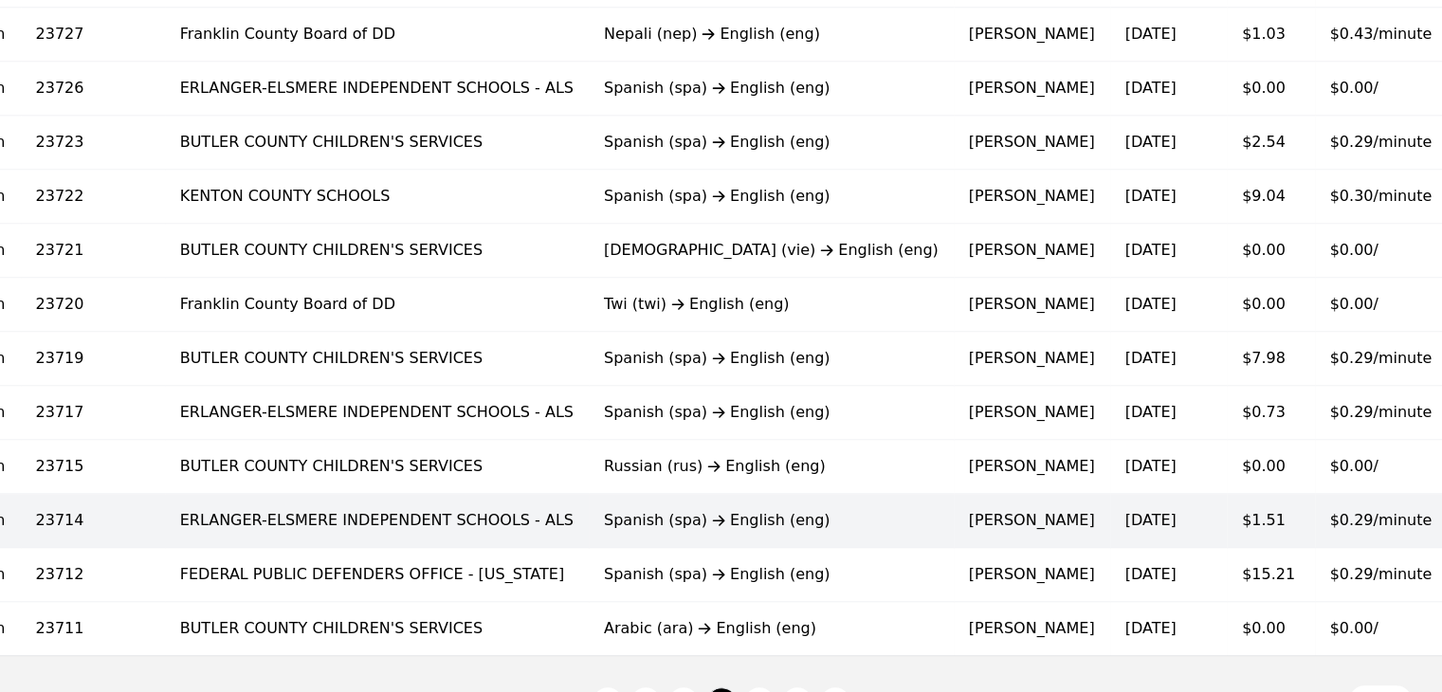
click at [1315, 511] on td "$0.29/minute" at bounding box center [1381, 521] width 133 height 54
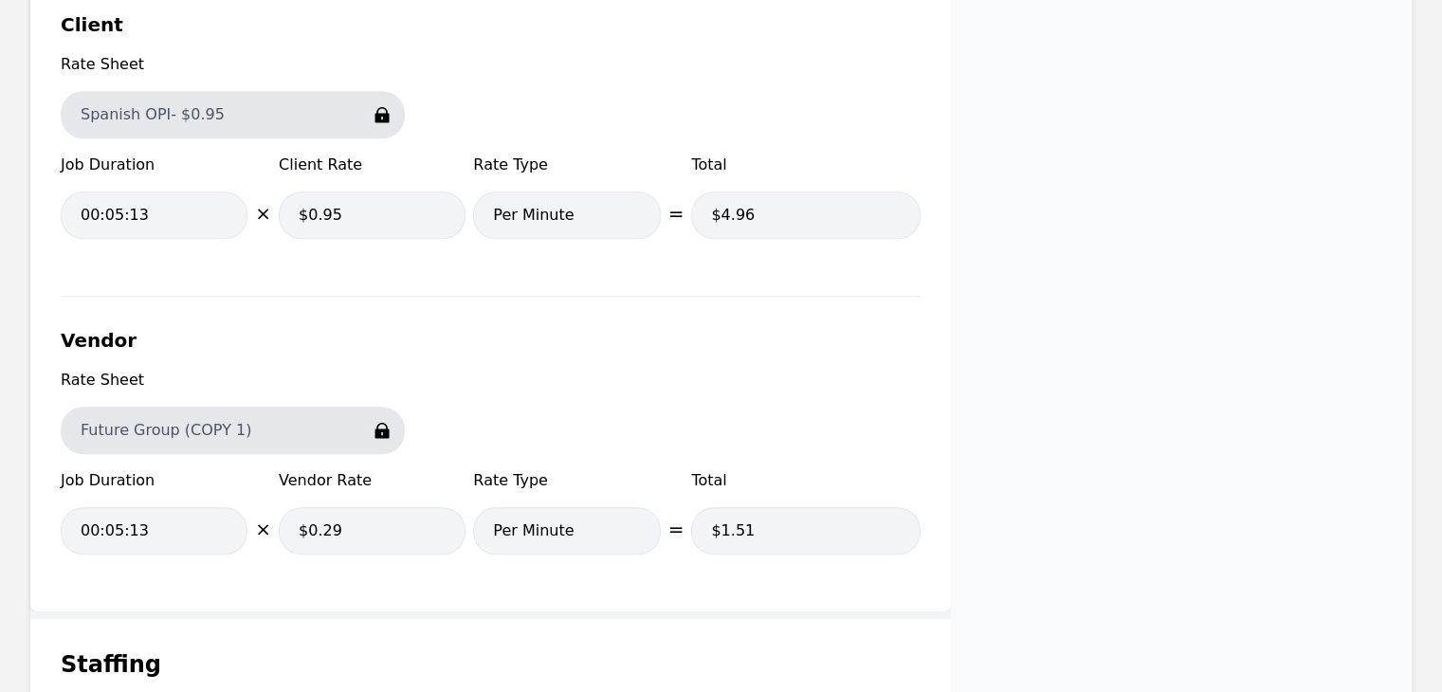
scroll to position [2181, 0]
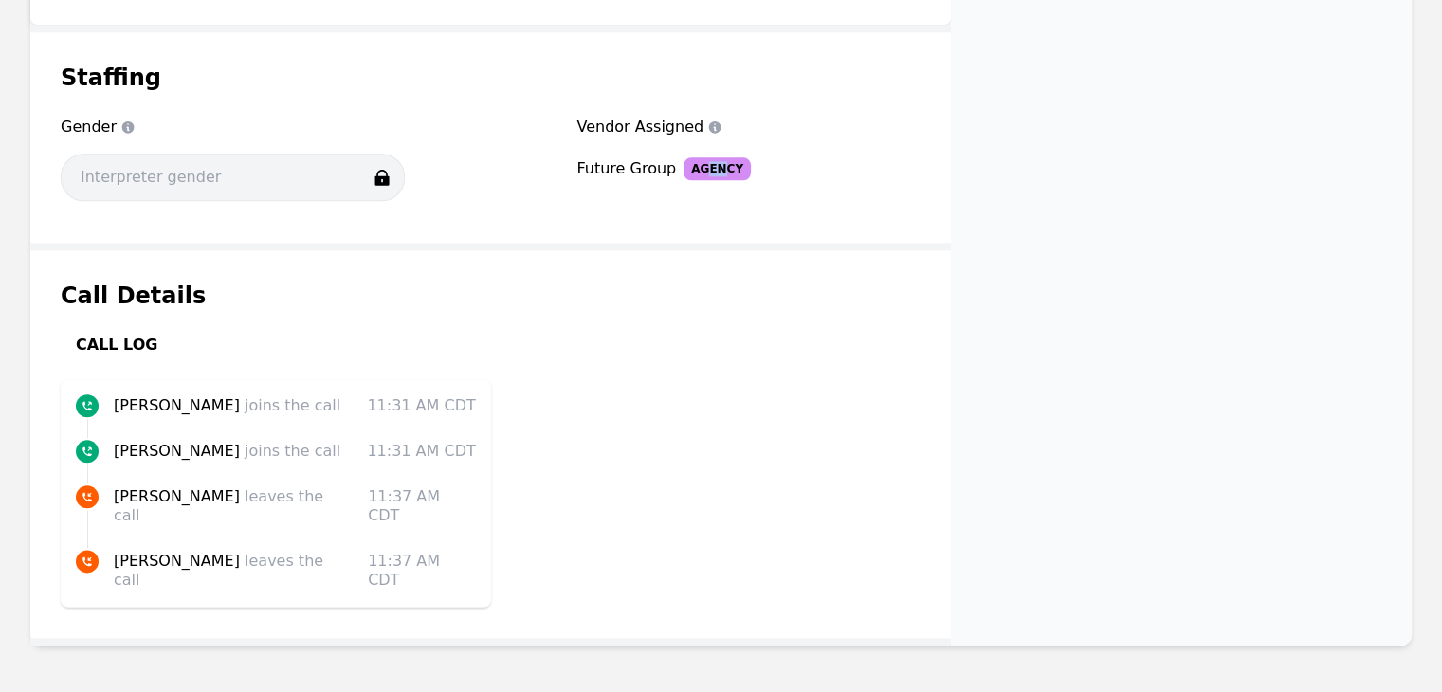
click at [707, 168] on span "Agency" at bounding box center [717, 168] width 67 height 23
click at [680, 388] on div "Call Details Call Log [PERSON_NAME] joins the call 11:31 AM CDT [PERSON_NAME] j…" at bounding box center [490, 444] width 921 height 388
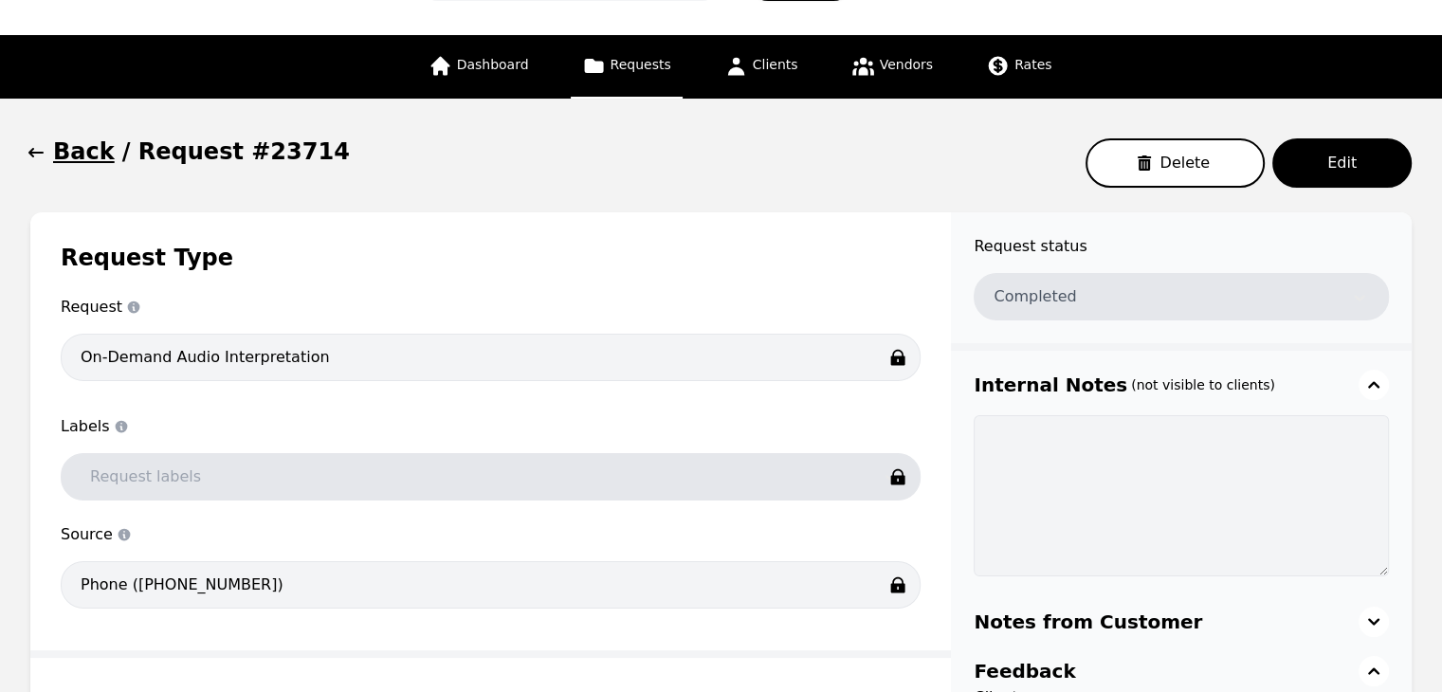
scroll to position [0, 0]
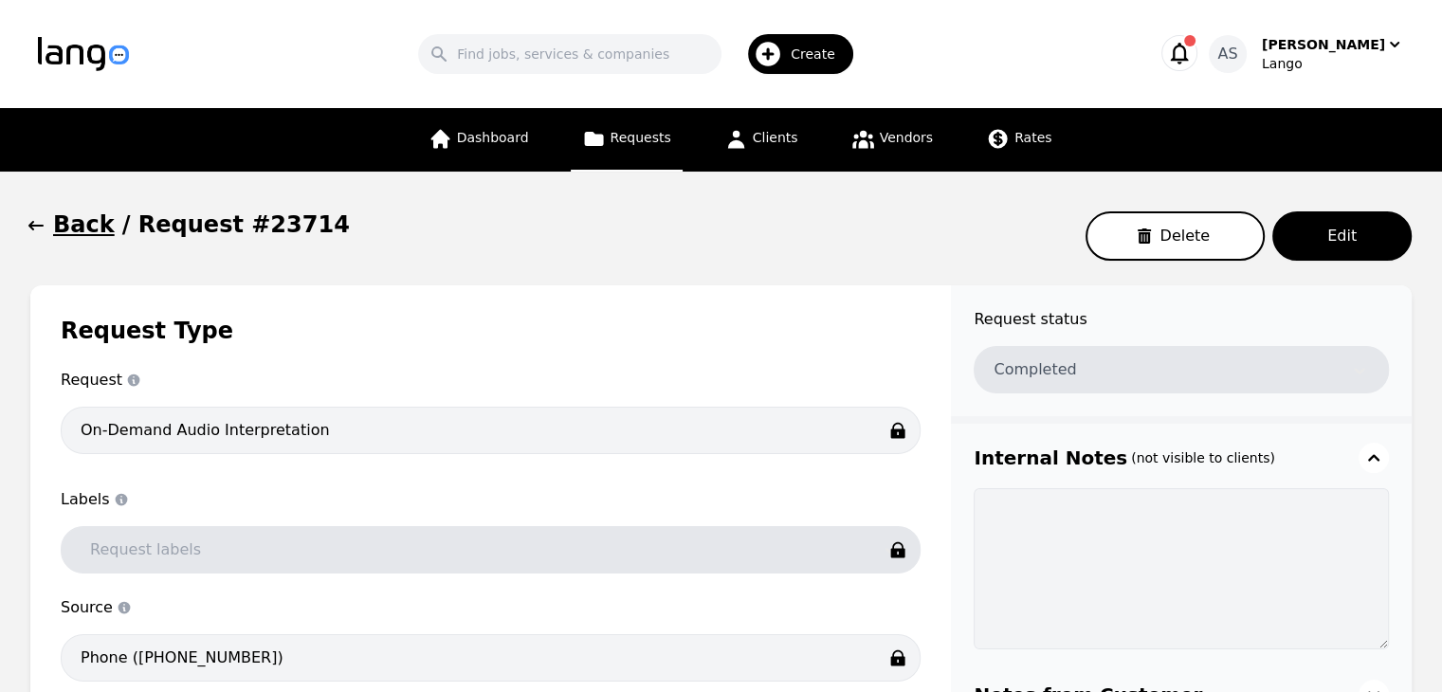
click at [27, 232] on icon "button" at bounding box center [36, 225] width 19 height 19
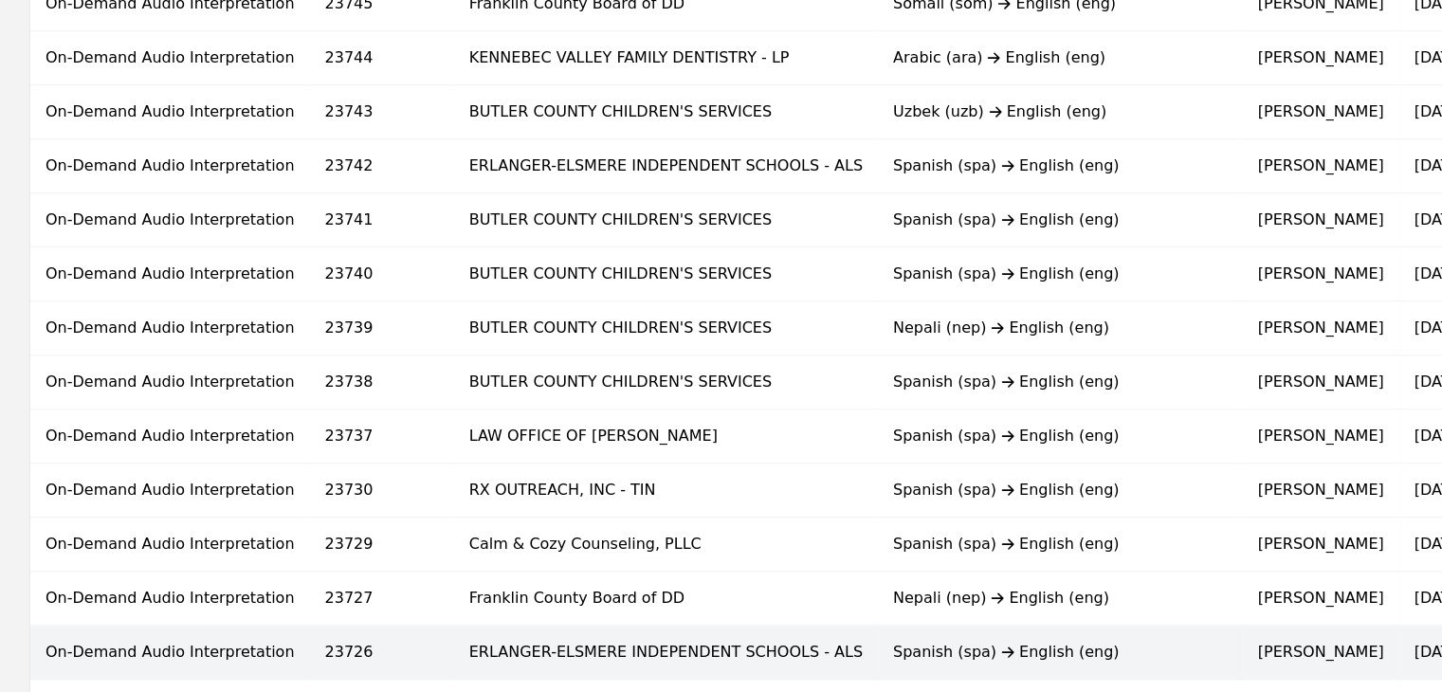
scroll to position [759, 0]
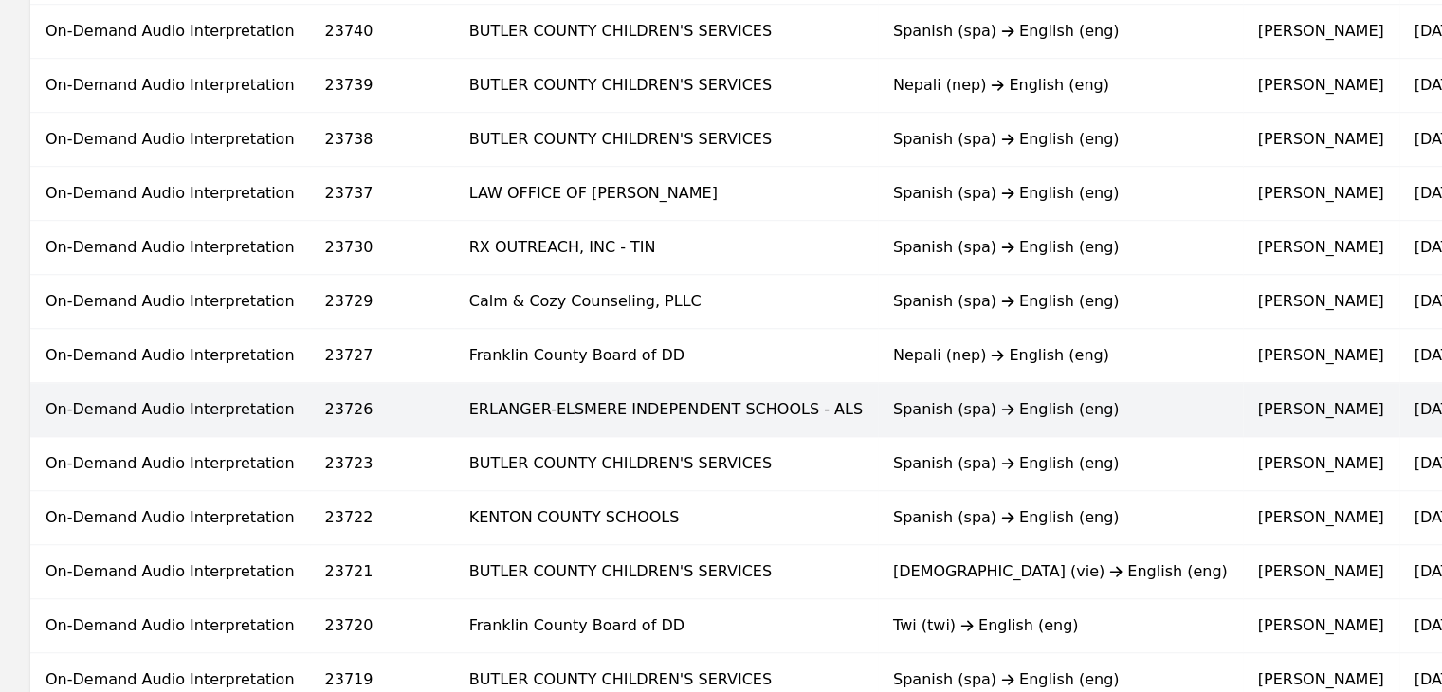
click at [893, 411] on div "Spanish (spa) English (eng)" at bounding box center [1060, 409] width 335 height 23
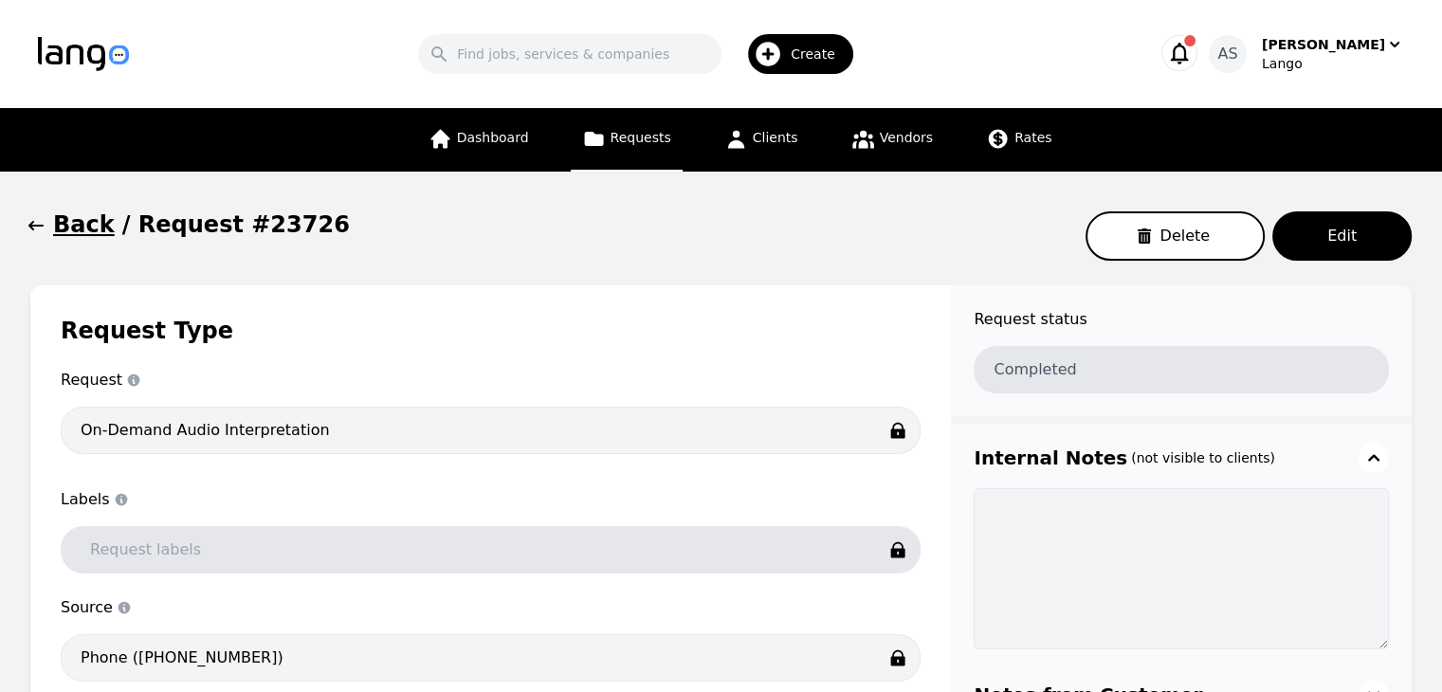
click at [34, 232] on icon "button" at bounding box center [36, 225] width 19 height 19
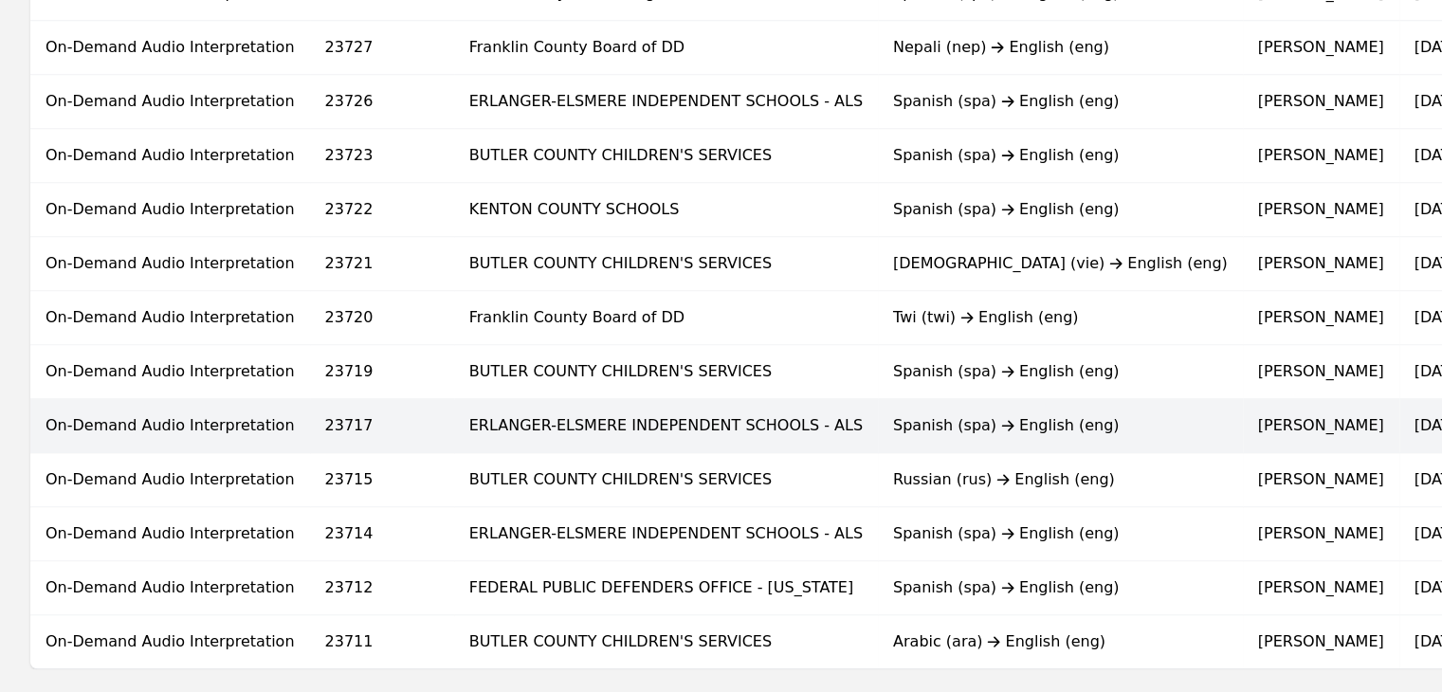
scroll to position [1138, 0]
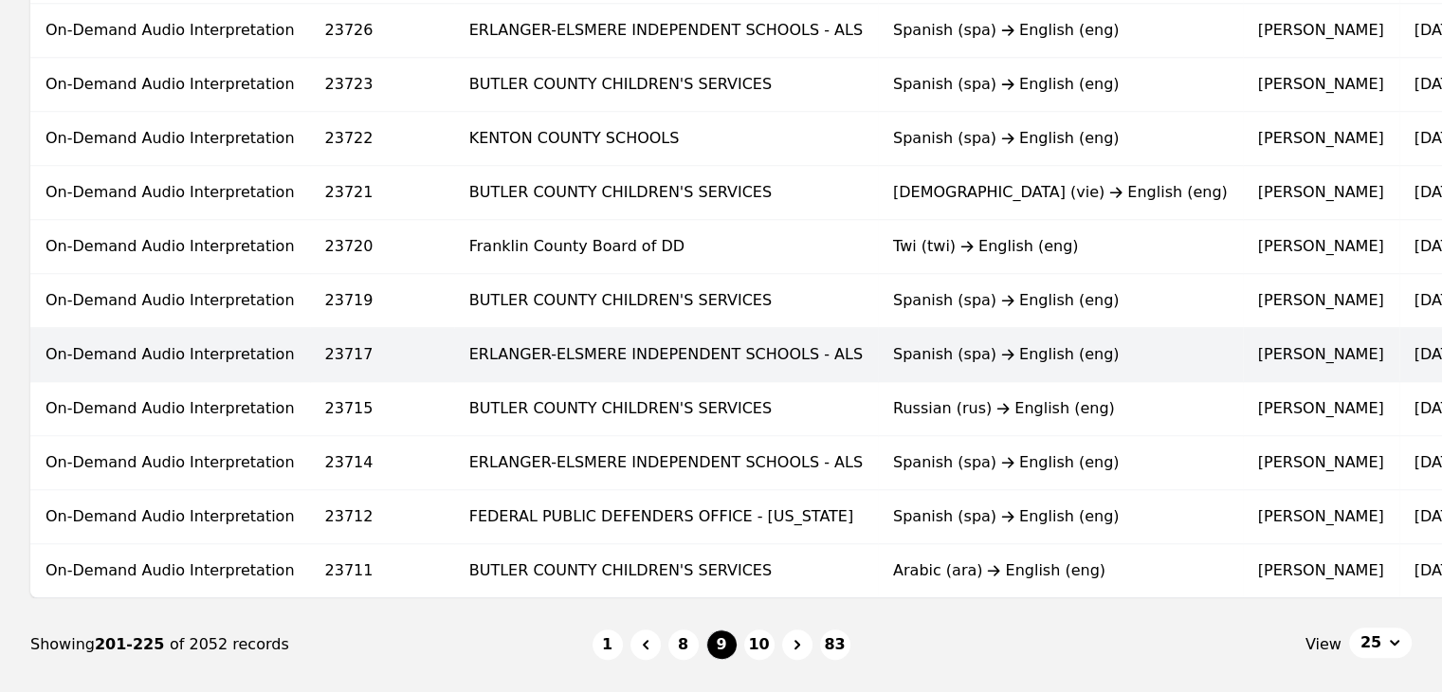
click at [626, 354] on td "ERLANGER-ELSMERE INDEPENDENT SCHOOLS - ALS" at bounding box center [666, 355] width 424 height 54
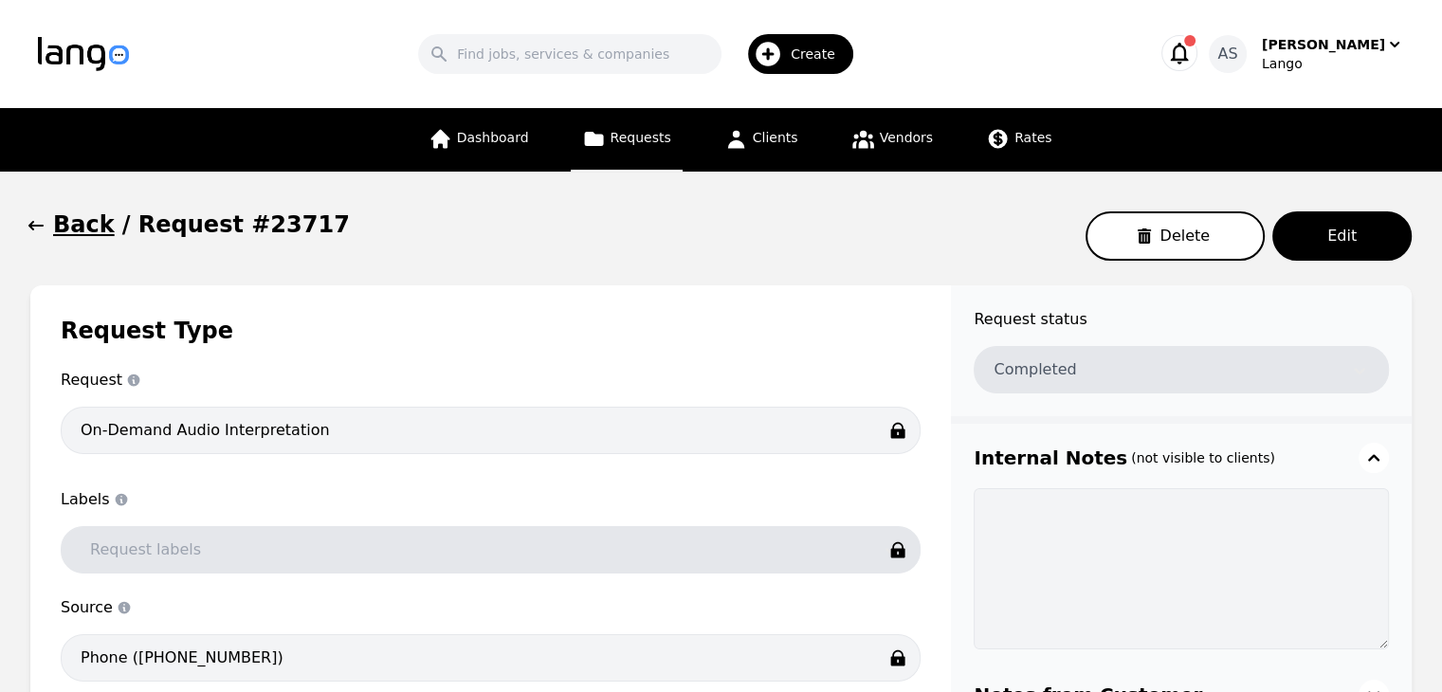
click at [600, 145] on icon at bounding box center [594, 139] width 24 height 24
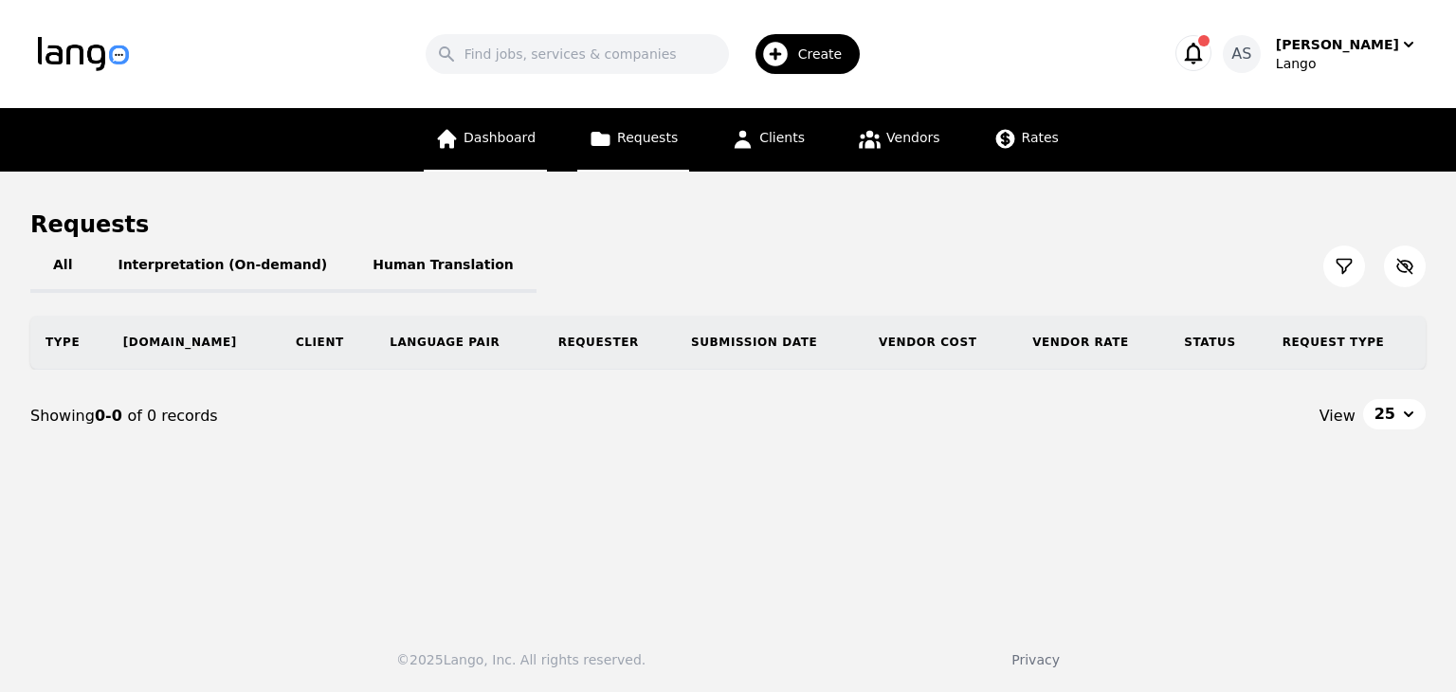
click at [535, 148] on link "Dashboard" at bounding box center [485, 140] width 123 height 64
